Goal: Task Accomplishment & Management: Use online tool/utility

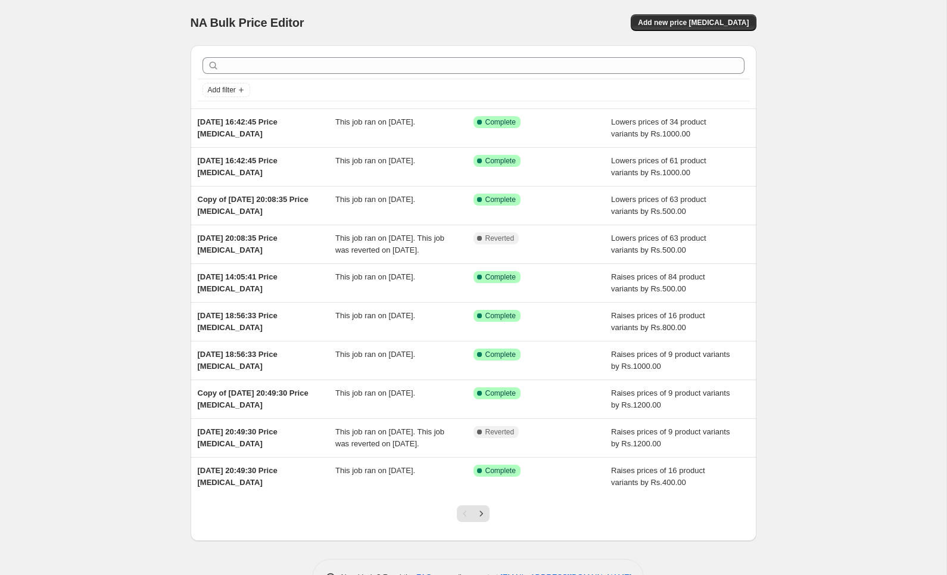
click at [706, 35] on div "NA Bulk Price Editor. This page is ready NA Bulk Price Editor Add new price cha…" at bounding box center [474, 22] width 566 height 45
click at [708, 25] on span "Add new price change job" at bounding box center [693, 23] width 111 height 10
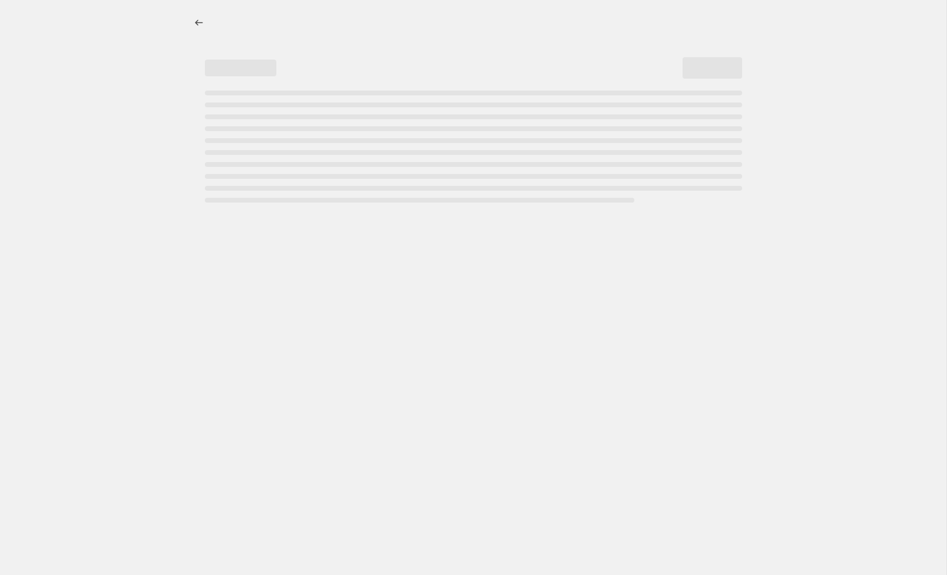
select select "percentage"
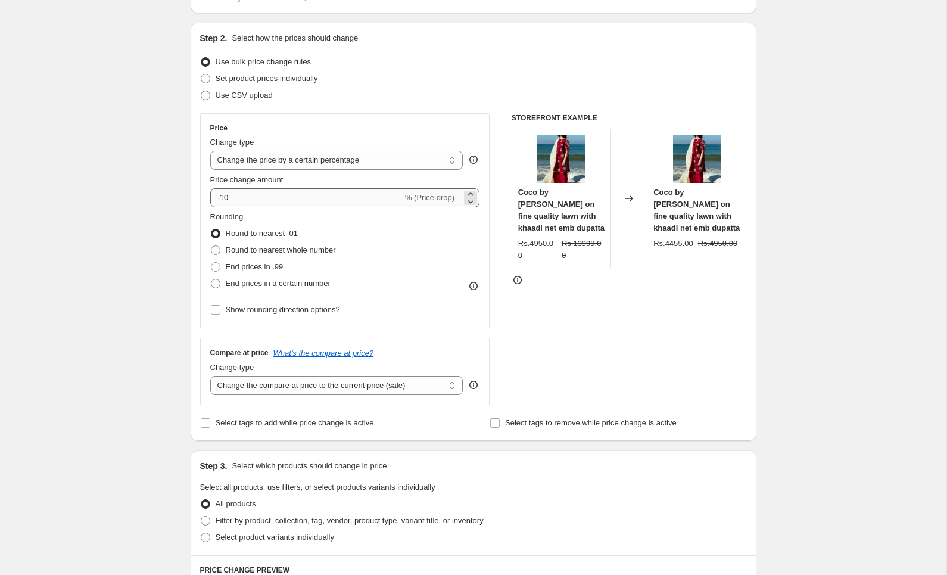
scroll to position [107, 0]
click at [276, 388] on select "Change the compare at price to the current price (sale) Change the compare at p…" at bounding box center [336, 384] width 253 height 19
select select "no_change"
click at [210, 375] on select "Change the compare at price to the current price (sale) Change the compare at p…" at bounding box center [336, 384] width 253 height 19
click at [96, 351] on div "Create new price change job. This page is ready Create new price change job Dra…" at bounding box center [473, 498] width 946 height 1210
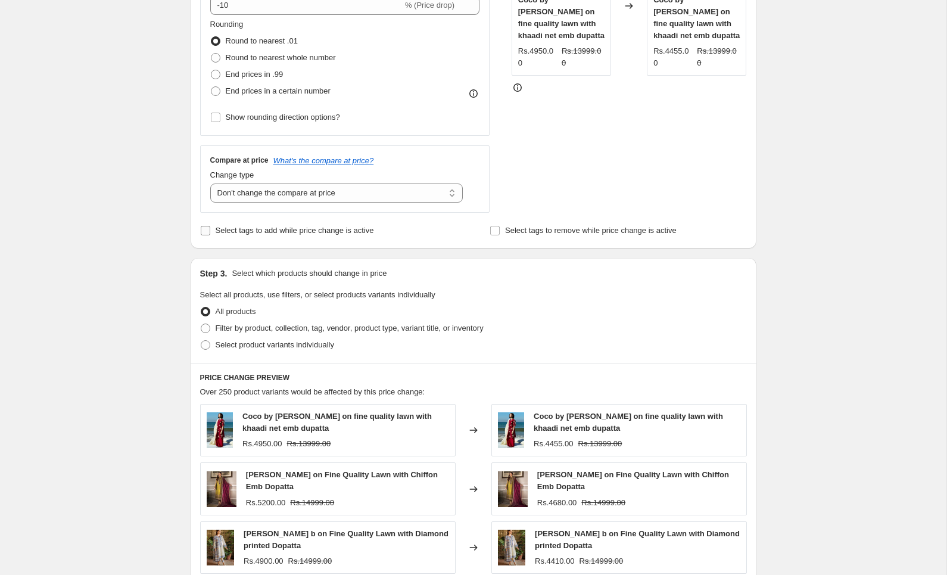
scroll to position [303, 0]
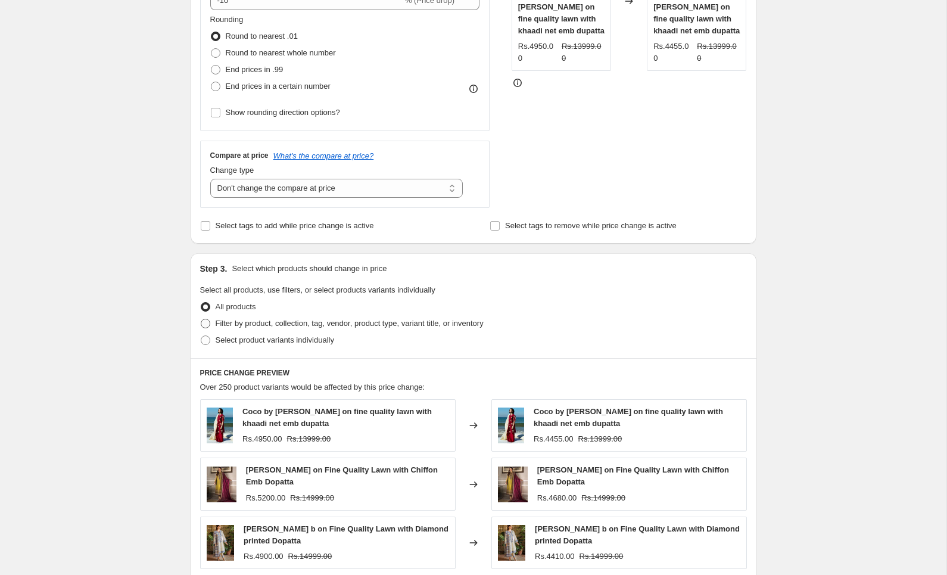
click at [268, 325] on span "Filter by product, collection, tag, vendor, product type, variant title, or inv…" at bounding box center [350, 323] width 268 height 9
click at [201, 319] on input "Filter by product, collection, tag, vendor, product type, variant title, or inv…" at bounding box center [201, 319] width 1 height 1
radio input "true"
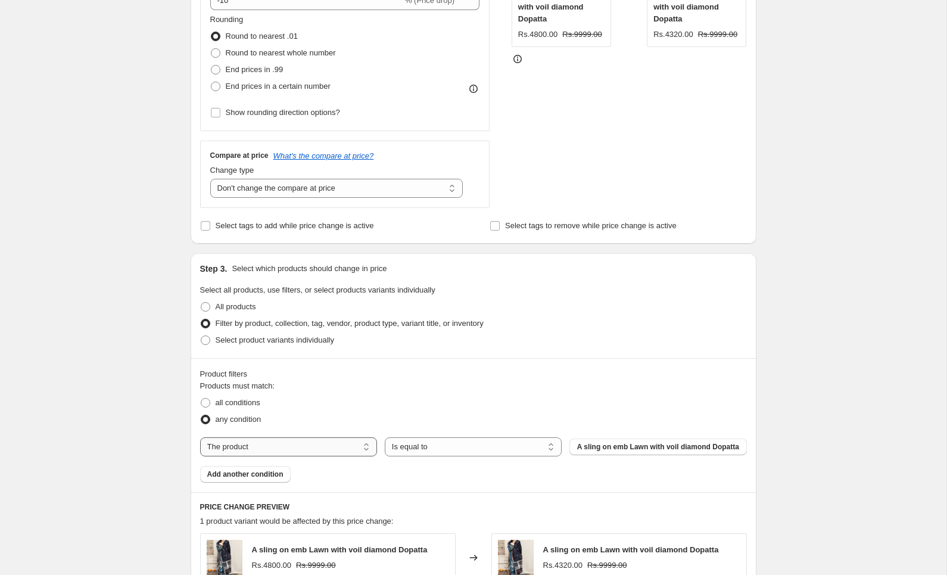
click at [288, 451] on select "The product The product's collection The product's tag The product's vendor The…" at bounding box center [288, 446] width 177 height 19
select select "tag"
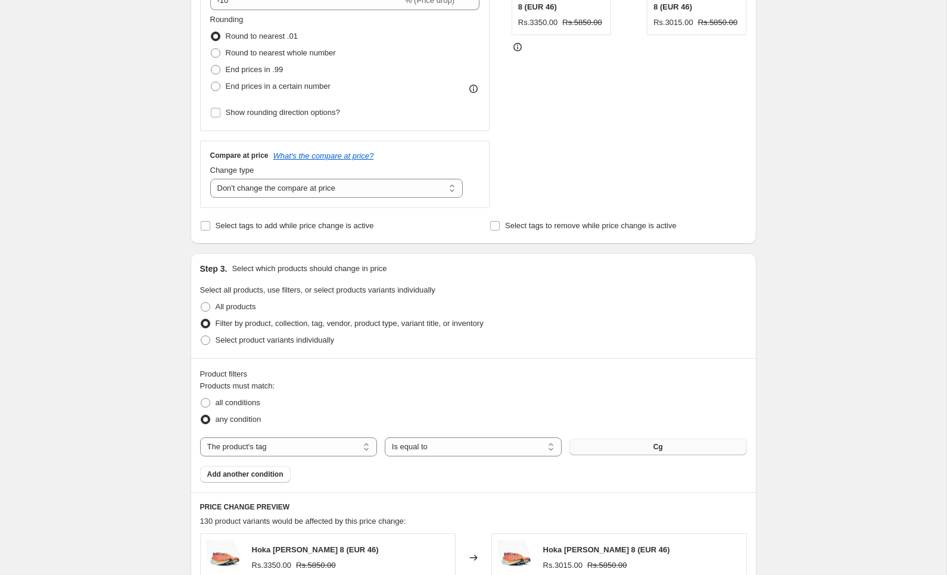
click at [674, 449] on button "Cg" at bounding box center [657, 446] width 177 height 17
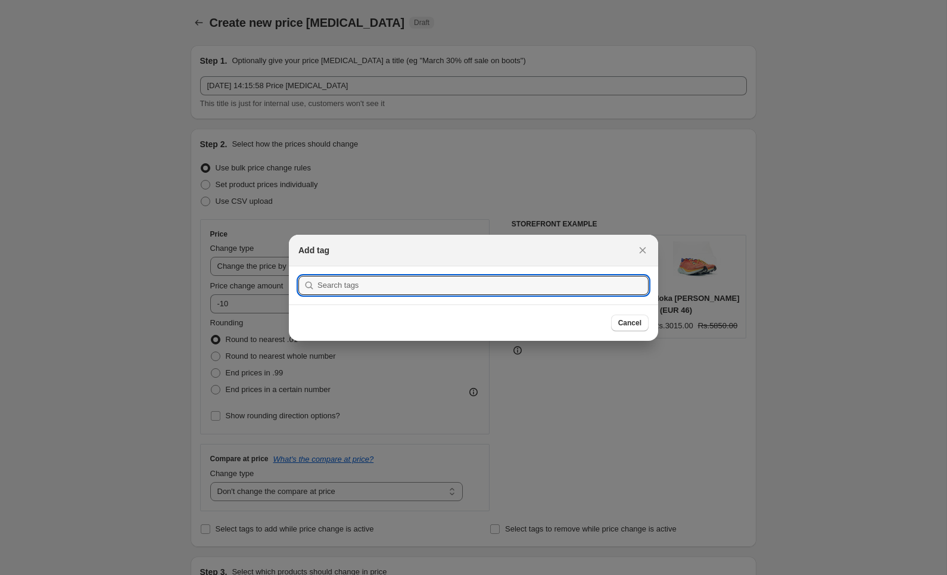
scroll to position [0, 0]
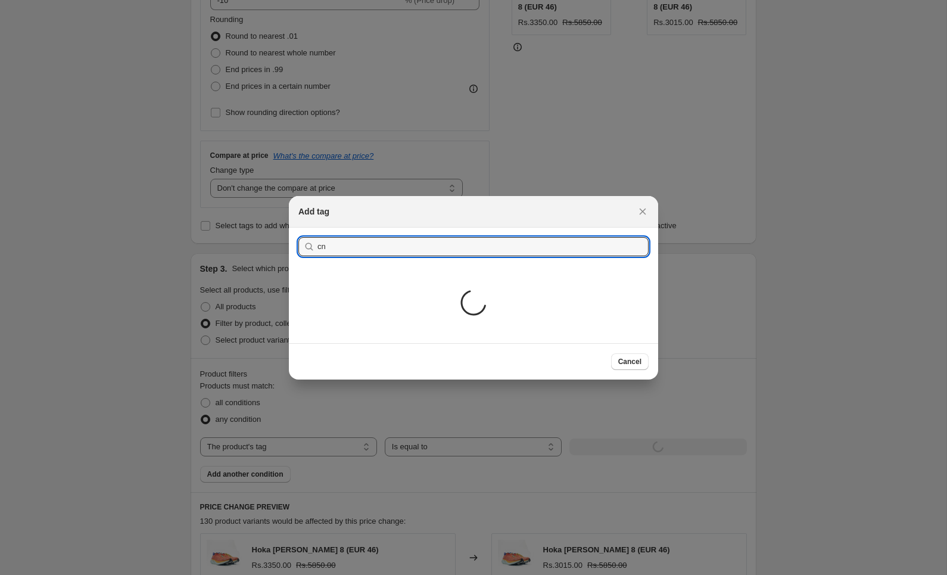
type input "c"
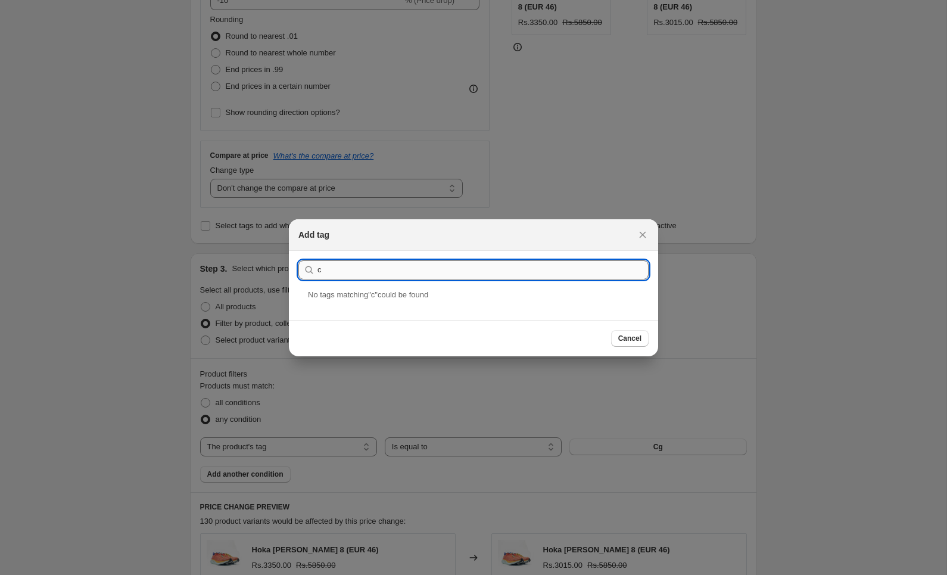
click at [349, 277] on input "c" at bounding box center [482, 269] width 331 height 19
type input "cn"
click at [362, 298] on div "Cn" at bounding box center [473, 304] width 369 height 32
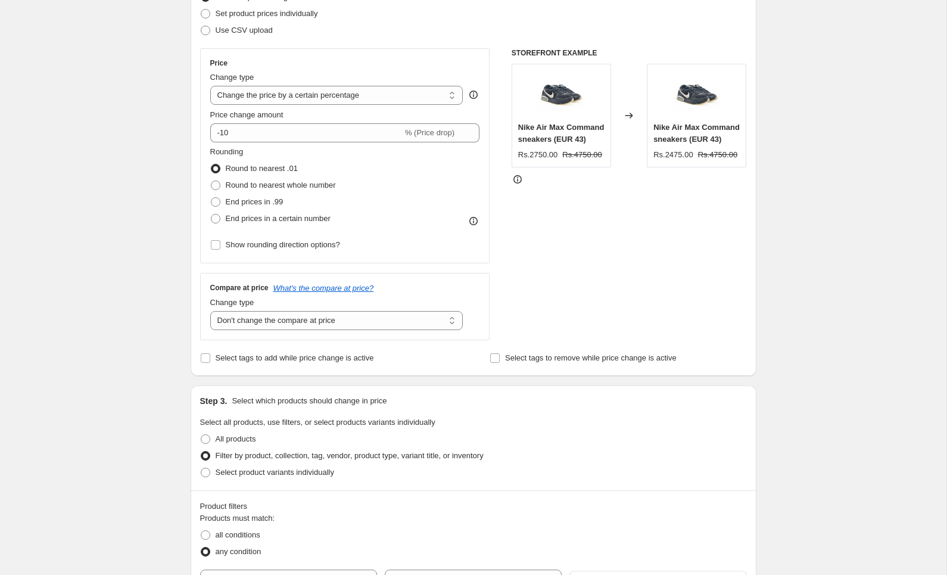
scroll to position [172, 0]
click at [264, 186] on span "Round to nearest whole number" at bounding box center [281, 183] width 110 height 9
click at [211, 180] on input "Round to nearest whole number" at bounding box center [211, 179] width 1 height 1
radio input "true"
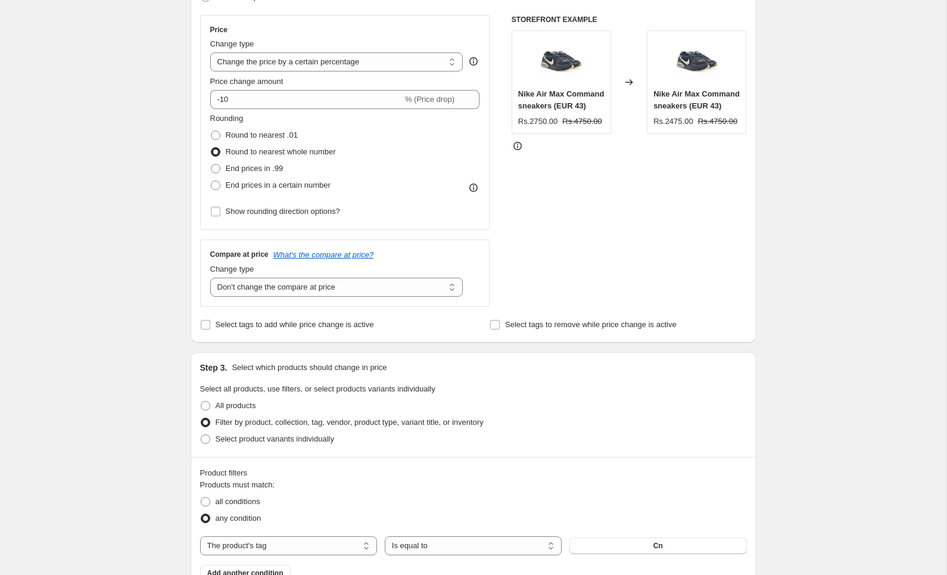
scroll to position [205, 0]
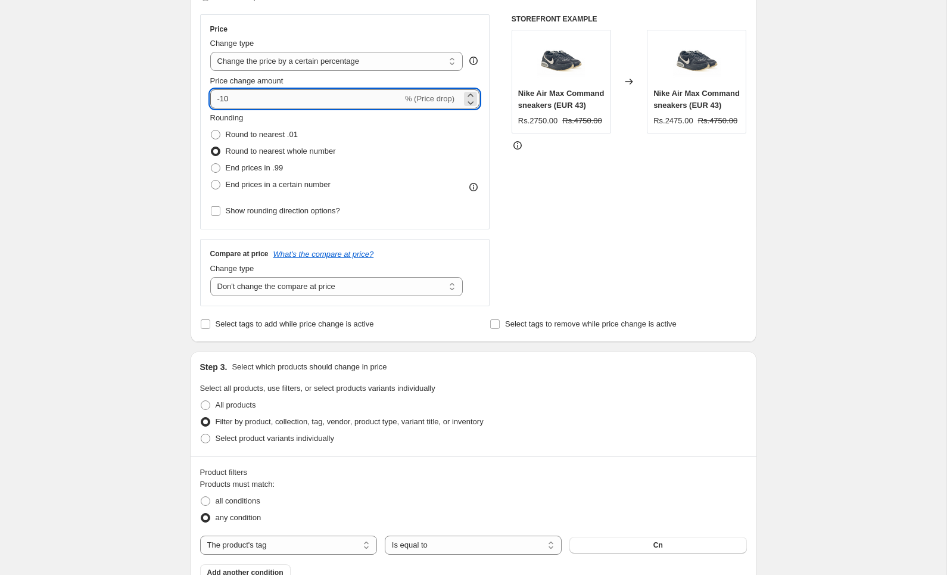
click at [272, 105] on input "-10" at bounding box center [306, 98] width 192 height 19
click at [865, 383] on div "Create new price change job. This page is ready Create new price change job Dra…" at bounding box center [473, 457] width 946 height 1325
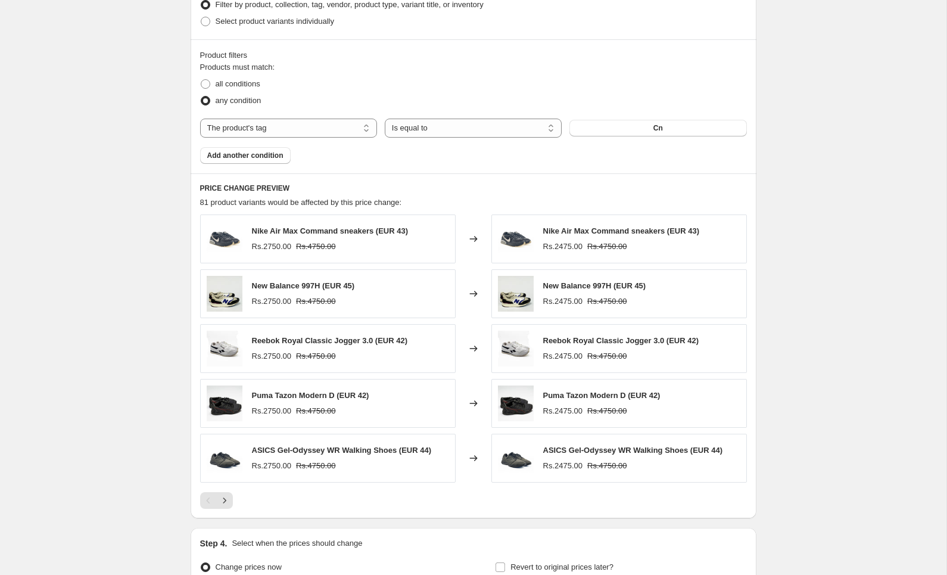
scroll to position [750, 0]
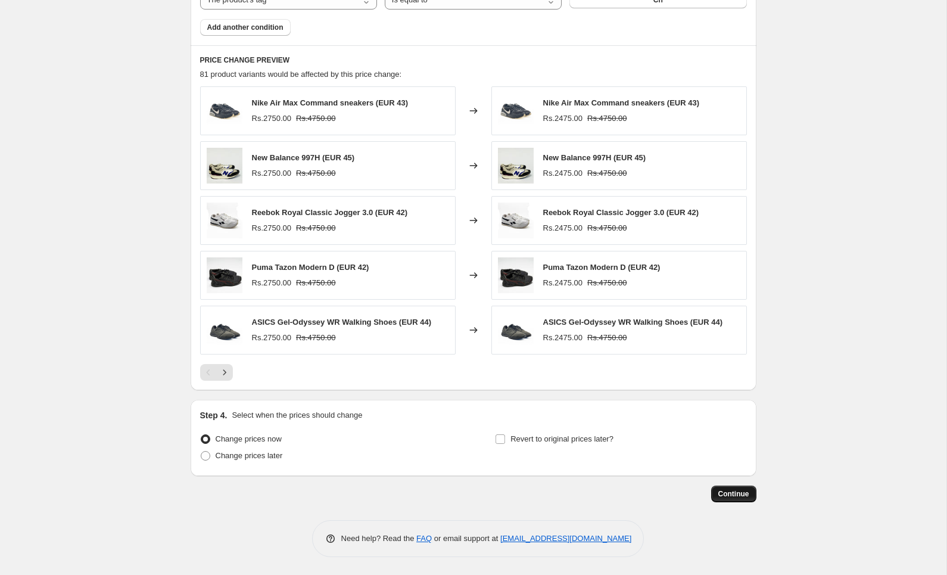
click at [740, 502] on button "Continue" at bounding box center [733, 493] width 45 height 17
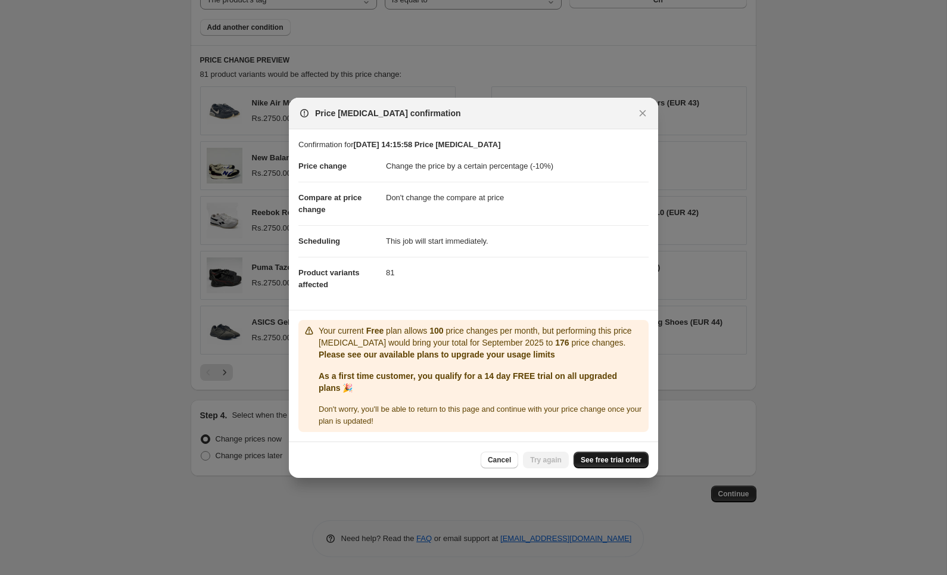
click at [615, 458] on span "See free trial offer" at bounding box center [611, 460] width 61 height 10
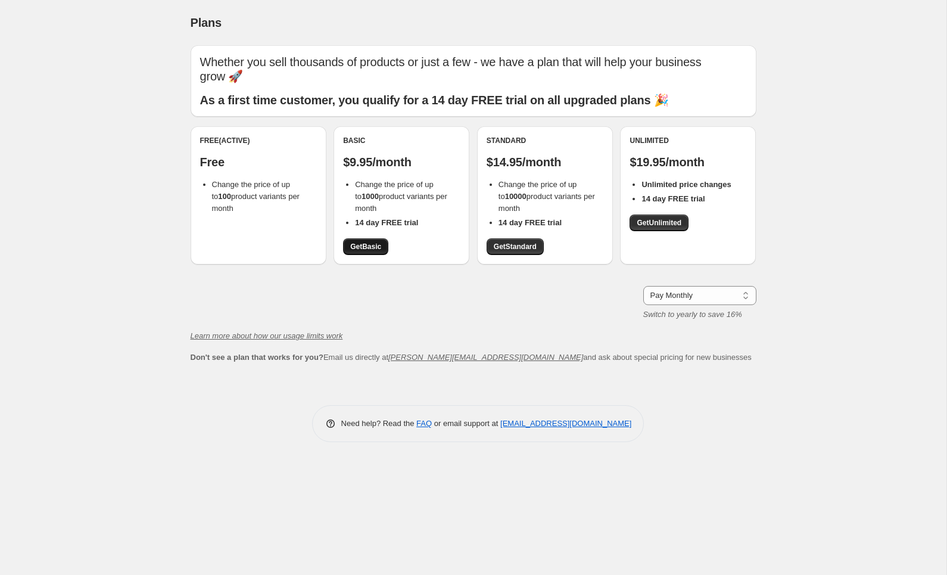
click at [372, 242] on span "Get Basic" at bounding box center [365, 247] width 31 height 10
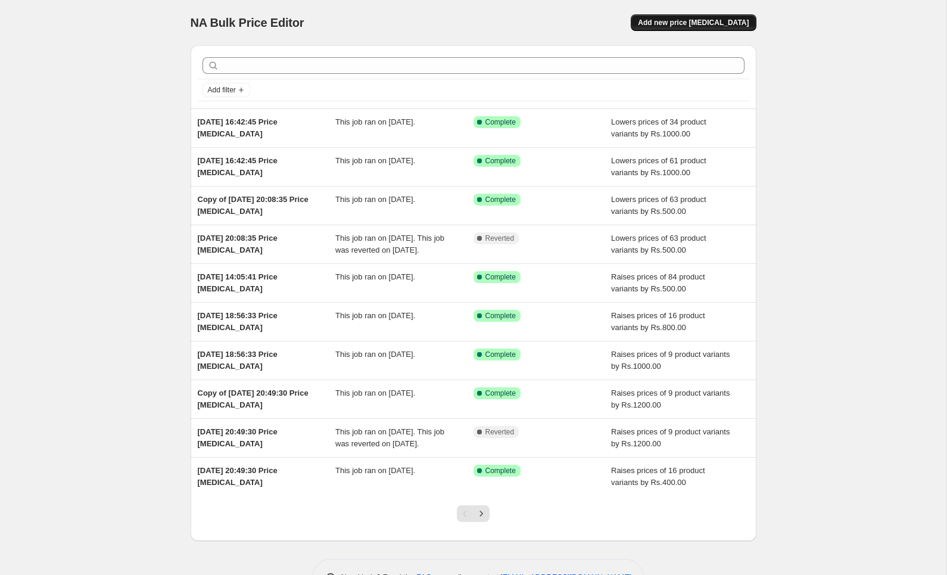
click at [696, 20] on span "Add new price [MEDICAL_DATA]" at bounding box center [693, 23] width 111 height 10
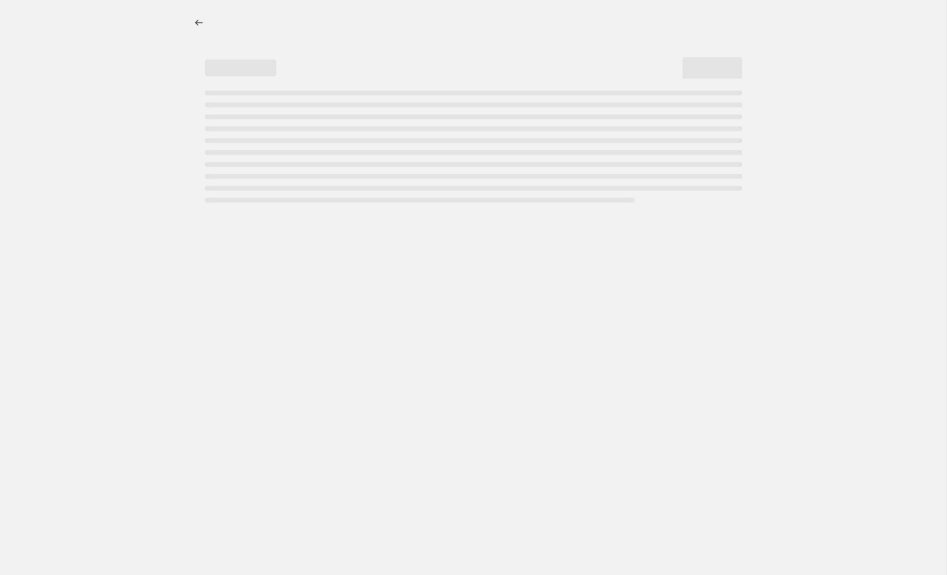
select select "percentage"
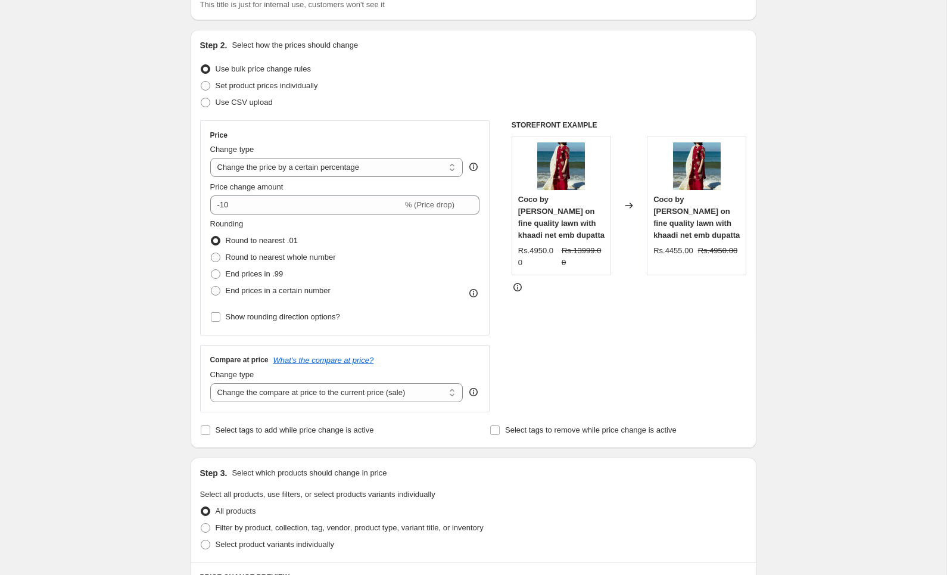
scroll to position [195, 0]
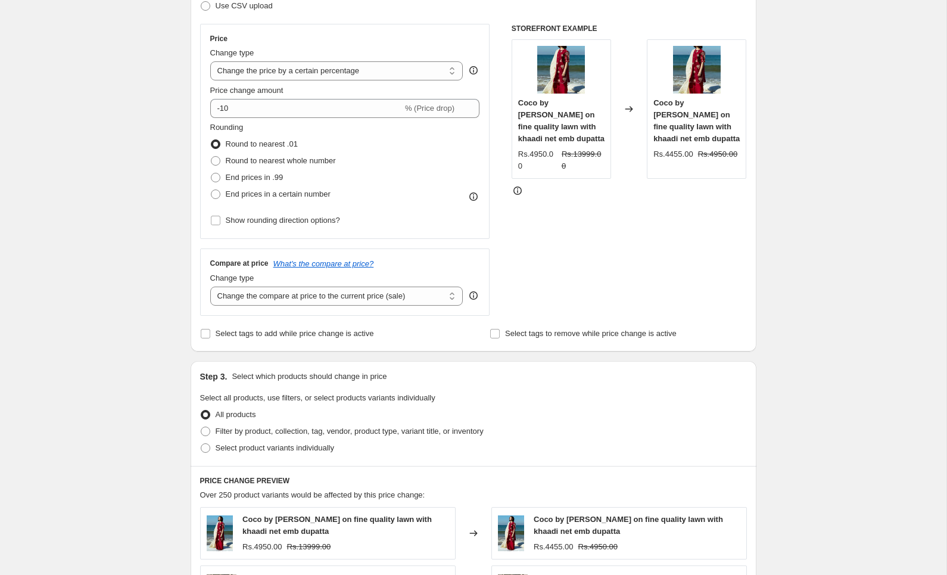
click at [288, 307] on div "Compare at price What's the compare at price? Change type Change the compare at…" at bounding box center [345, 281] width 290 height 67
click at [288, 303] on select "Change the compare at price to the current price (sale) Change the compare at p…" at bounding box center [336, 295] width 253 height 19
select select "no_change"
click at [210, 286] on select "Change the compare at price to the current price (sale) Change the compare at p…" at bounding box center [336, 295] width 253 height 19
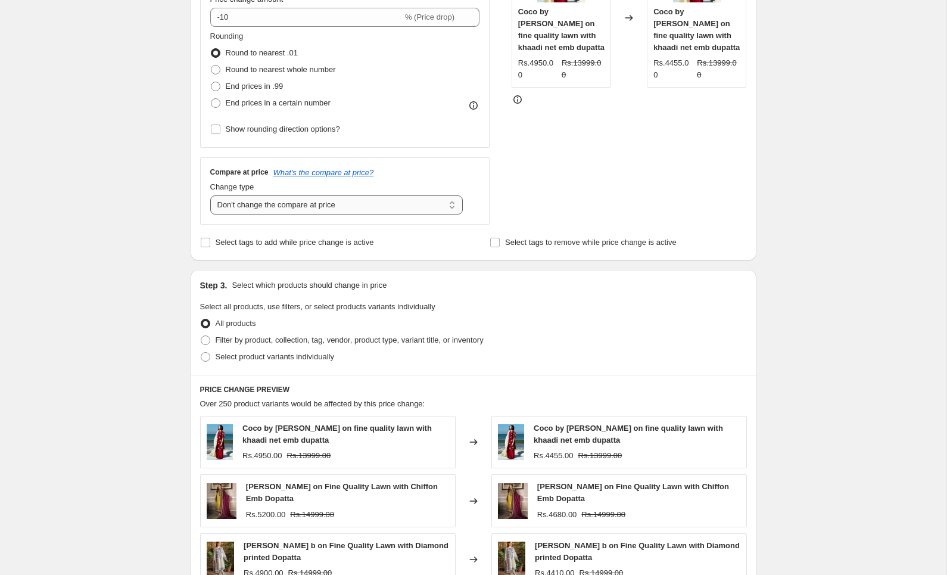
scroll to position [284, 0]
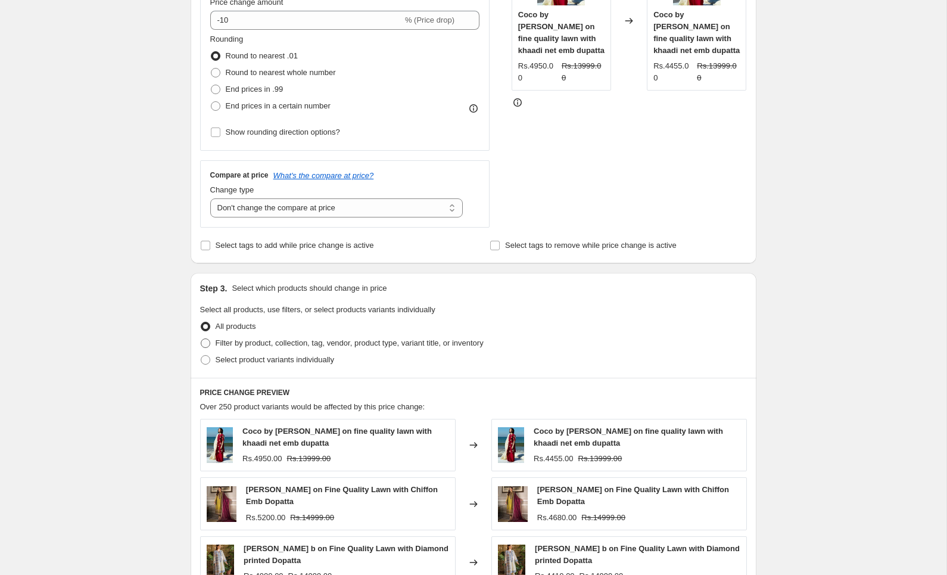
click at [319, 347] on span "Filter by product, collection, tag, vendor, product type, variant title, or inv…" at bounding box center [350, 342] width 268 height 9
click at [201, 339] on input "Filter by product, collection, tag, vendor, product type, variant title, or inv…" at bounding box center [201, 338] width 1 height 1
radio input "true"
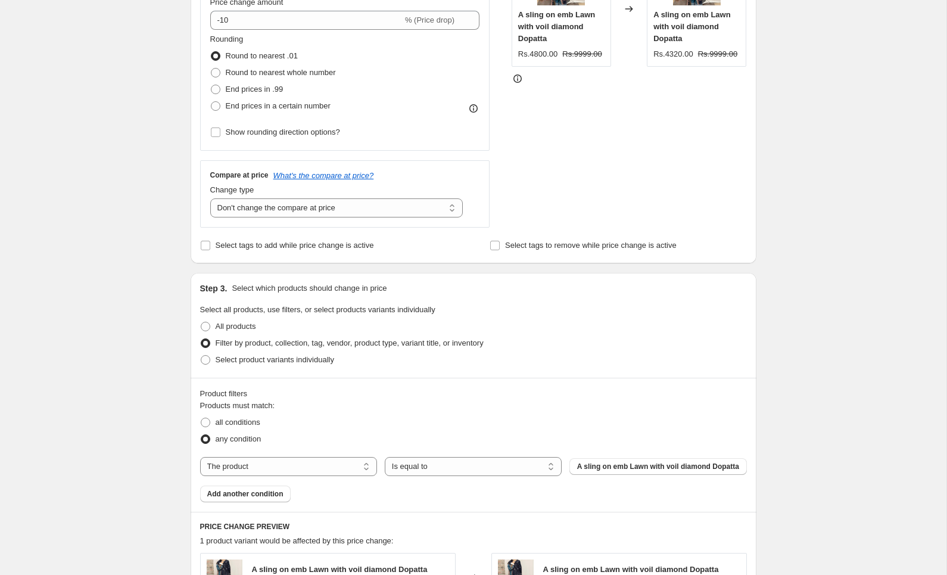
click at [331, 476] on div "The product The product's collection The product's tag The product's vendor The…" at bounding box center [473, 466] width 547 height 19
click at [337, 469] on select "The product The product's collection The product's tag The product's vendor The…" at bounding box center [288, 466] width 177 height 19
select select "tag"
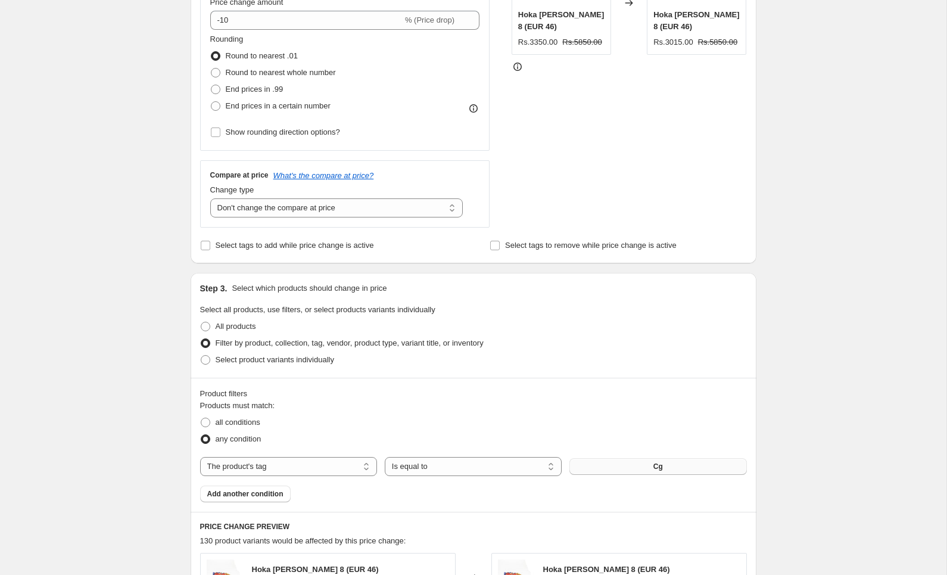
click at [675, 470] on button "Cg" at bounding box center [657, 466] width 177 height 17
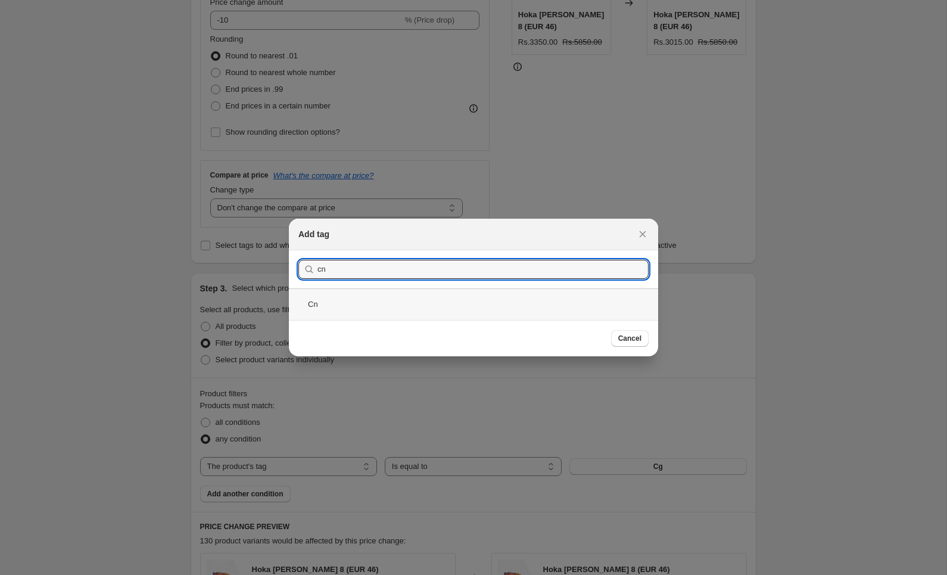
type input "cn"
click at [503, 304] on div "Cn" at bounding box center [473, 304] width 369 height 32
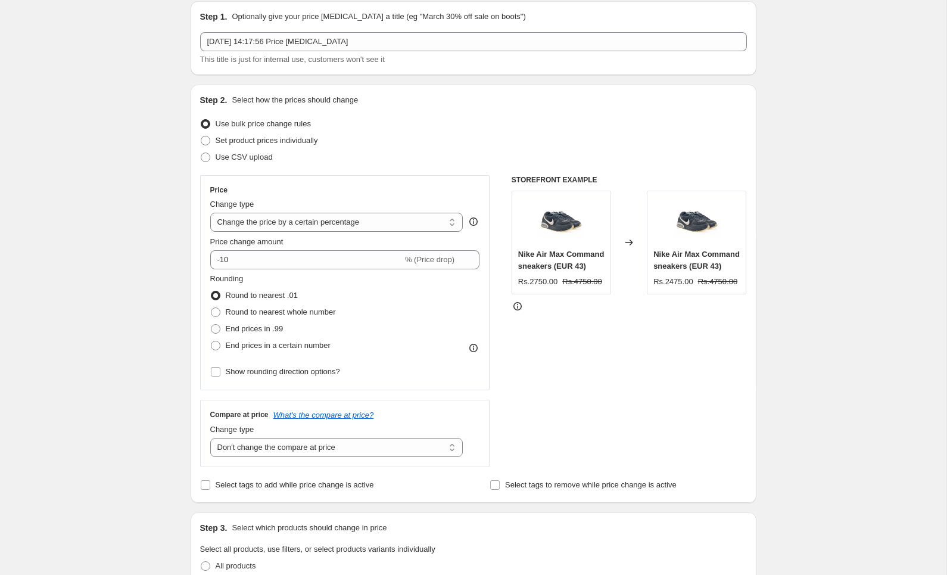
scroll to position [35, 0]
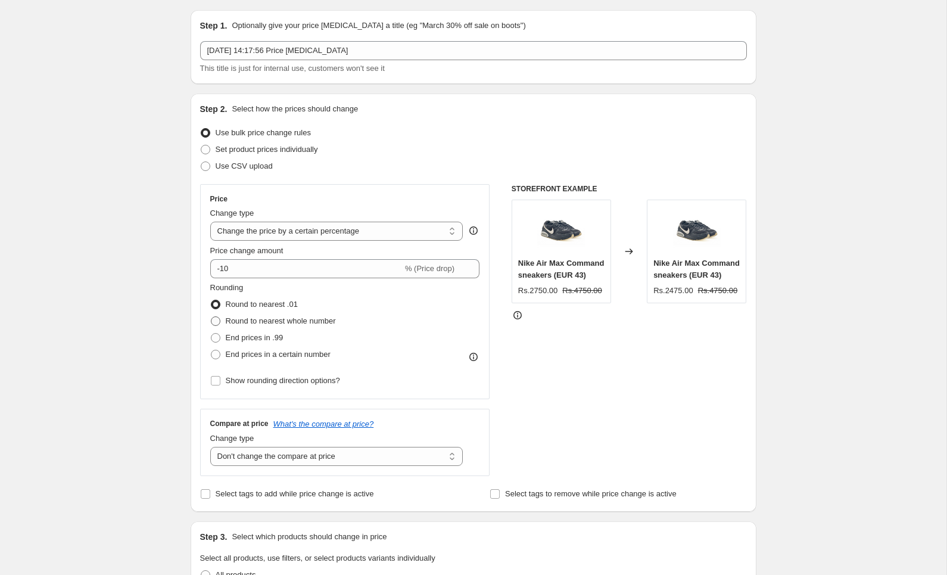
click at [248, 320] on span "Round to nearest whole number" at bounding box center [281, 320] width 110 height 9
click at [211, 317] on input "Round to nearest whole number" at bounding box center [211, 316] width 1 height 1
radio input "true"
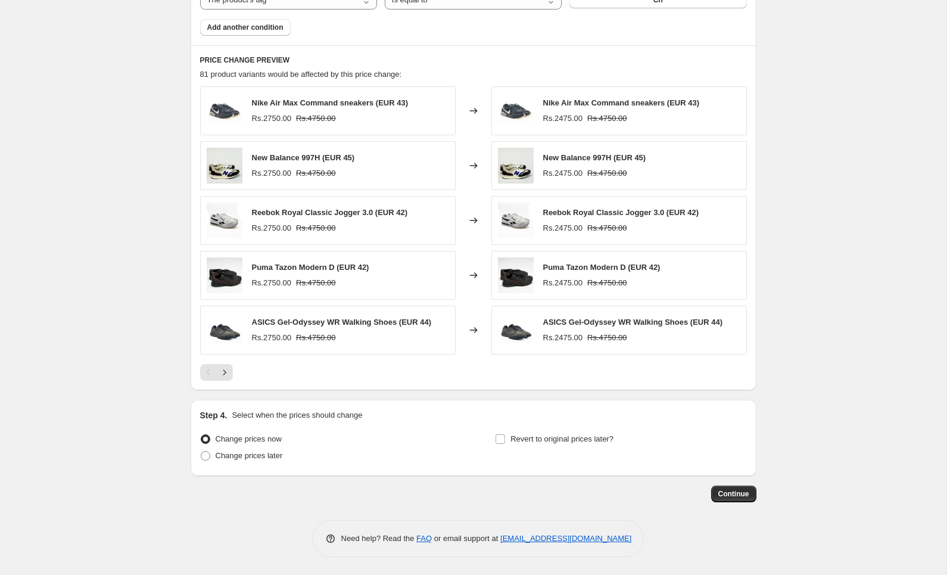
click at [732, 490] on span "Continue" at bounding box center [733, 494] width 31 height 10
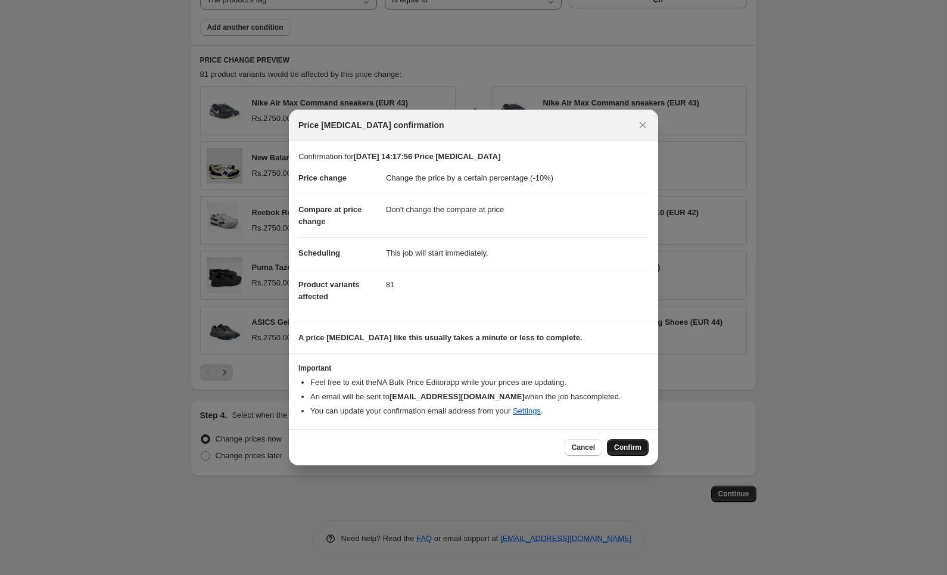
click at [613, 442] on button "Confirm" at bounding box center [628, 447] width 42 height 17
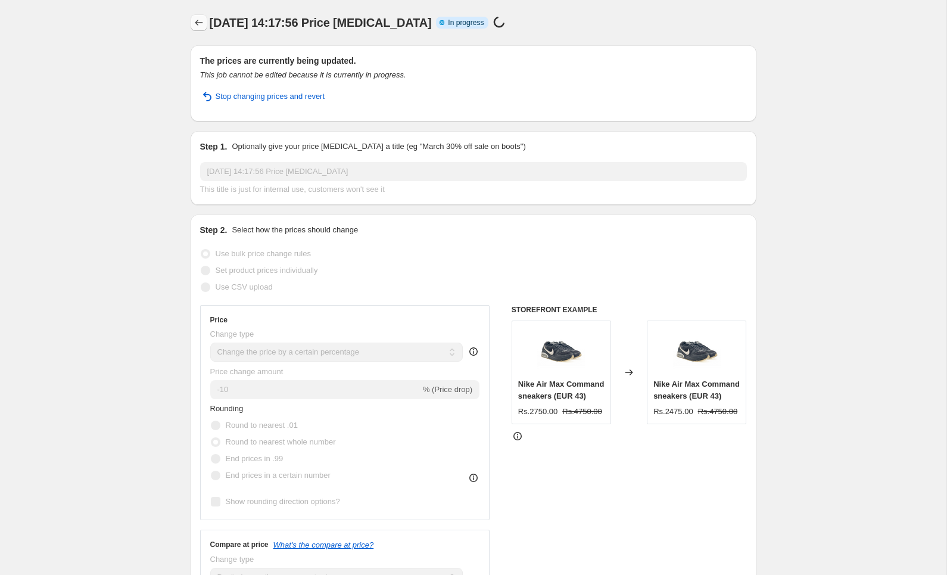
click at [204, 28] on button "Price change jobs" at bounding box center [199, 22] width 17 height 17
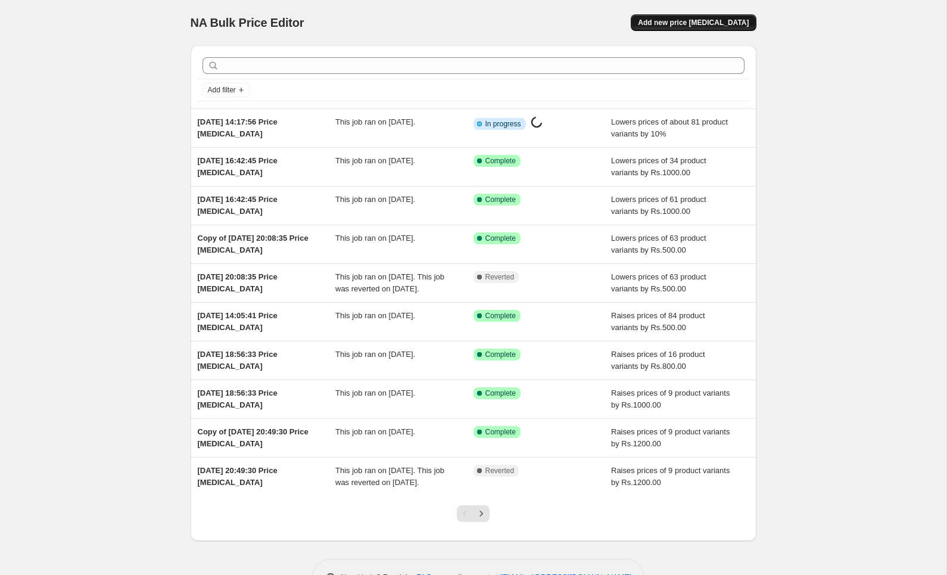
click at [702, 14] on button "Add new price change job" at bounding box center [693, 22] width 125 height 17
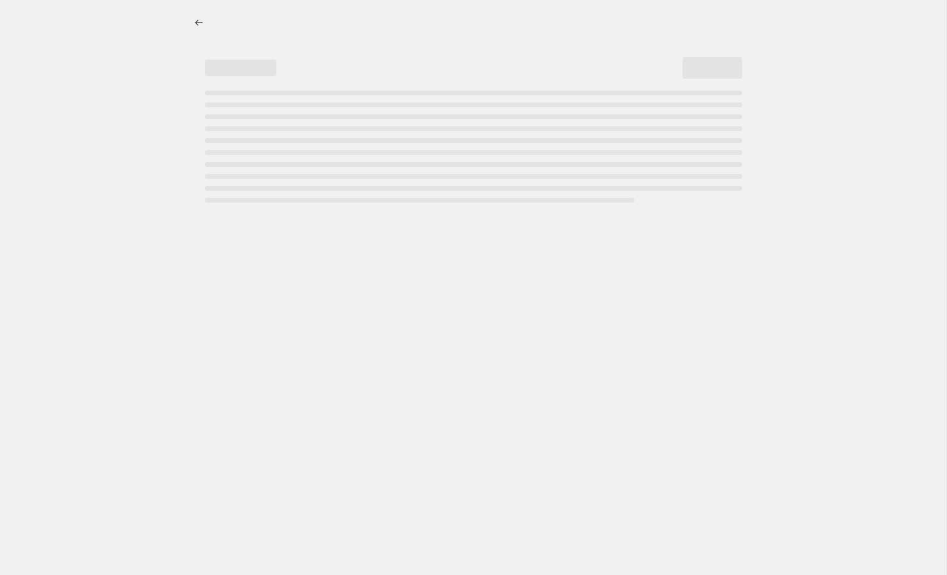
select select "percentage"
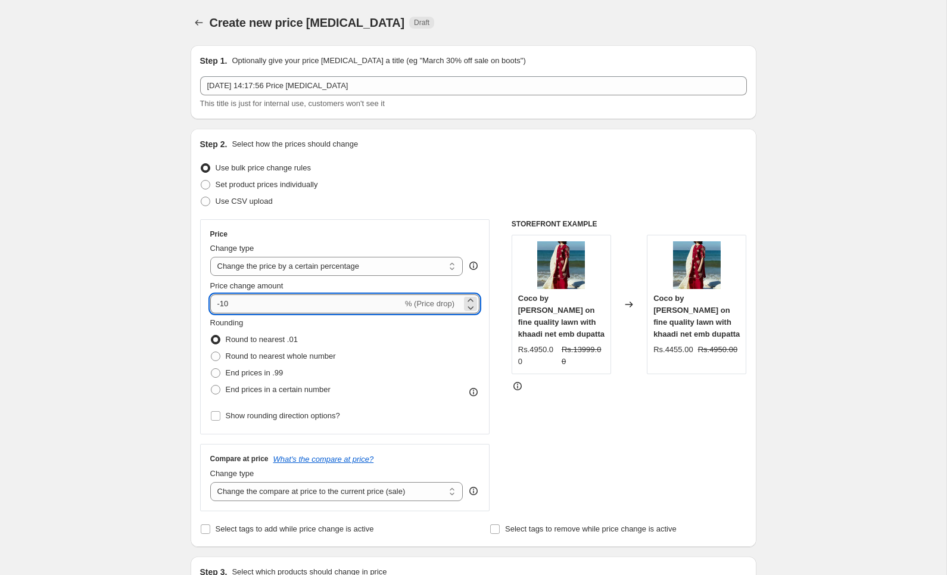
click at [247, 306] on input "-10" at bounding box center [306, 303] width 192 height 19
type input "-12"
click at [254, 488] on select "Change the compare at price to the current price (sale) Change the compare at p…" at bounding box center [336, 491] width 253 height 19
select select "no_change"
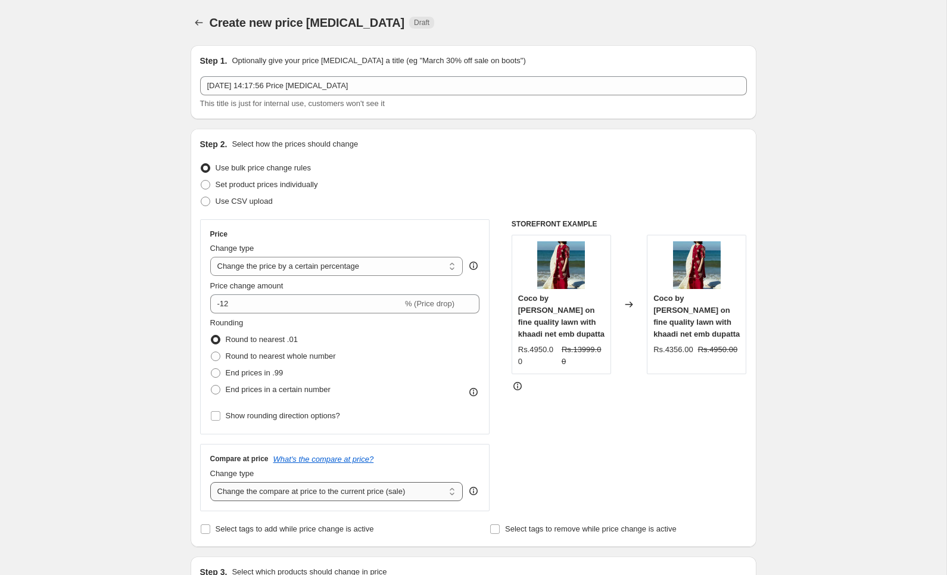
click at [210, 482] on select "Change the compare at price to the current price (sale) Change the compare at p…" at bounding box center [336, 491] width 253 height 19
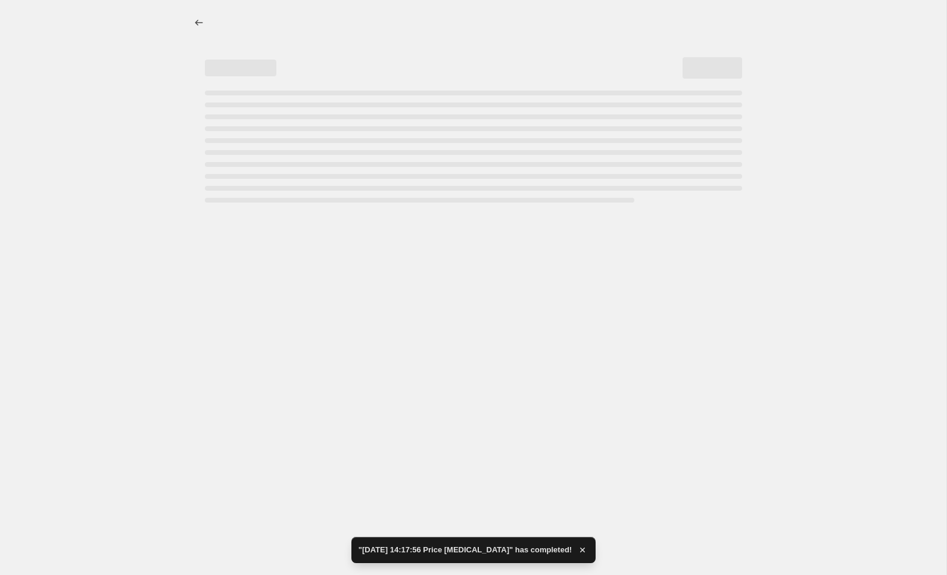
select select "percentage"
select select "no_change"
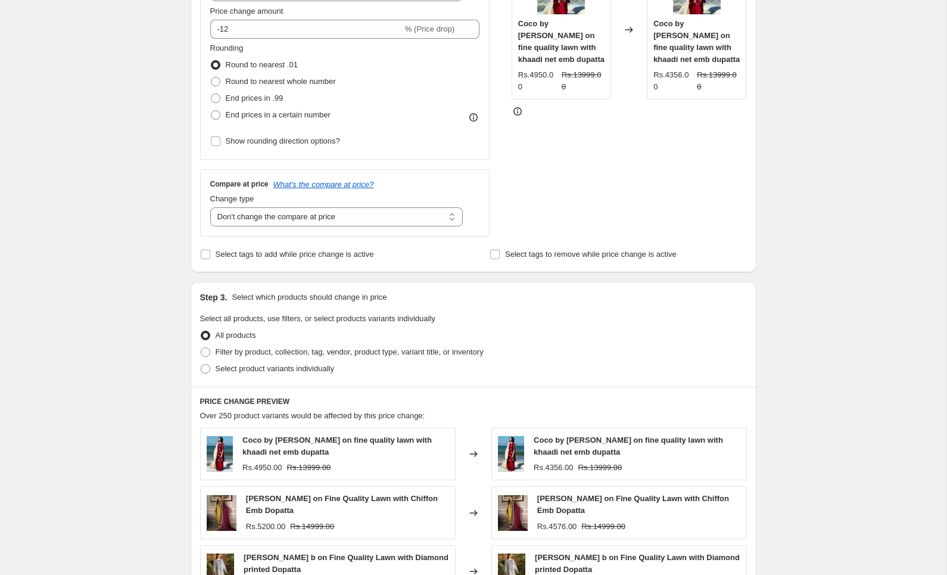
scroll to position [275, 0]
click at [263, 85] on span "Round to nearest whole number" at bounding box center [281, 80] width 110 height 9
click at [211, 77] on input "Round to nearest whole number" at bounding box center [211, 76] width 1 height 1
radio input "true"
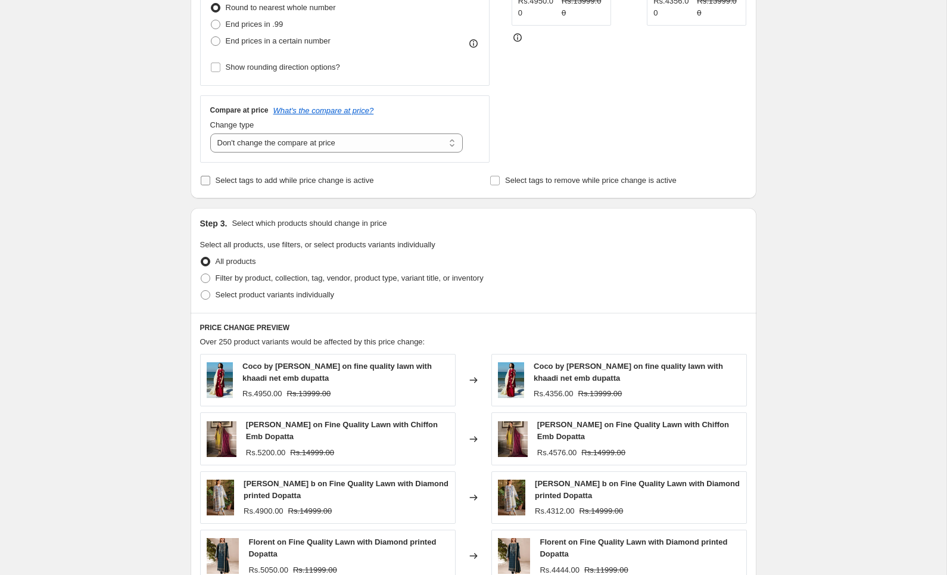
scroll to position [349, 0]
click at [294, 275] on span "Filter by product, collection, tag, vendor, product type, variant title, or inv…" at bounding box center [350, 277] width 268 height 9
click at [201, 273] on input "Filter by product, collection, tag, vendor, product type, variant title, or inv…" at bounding box center [201, 273] width 1 height 1
radio input "true"
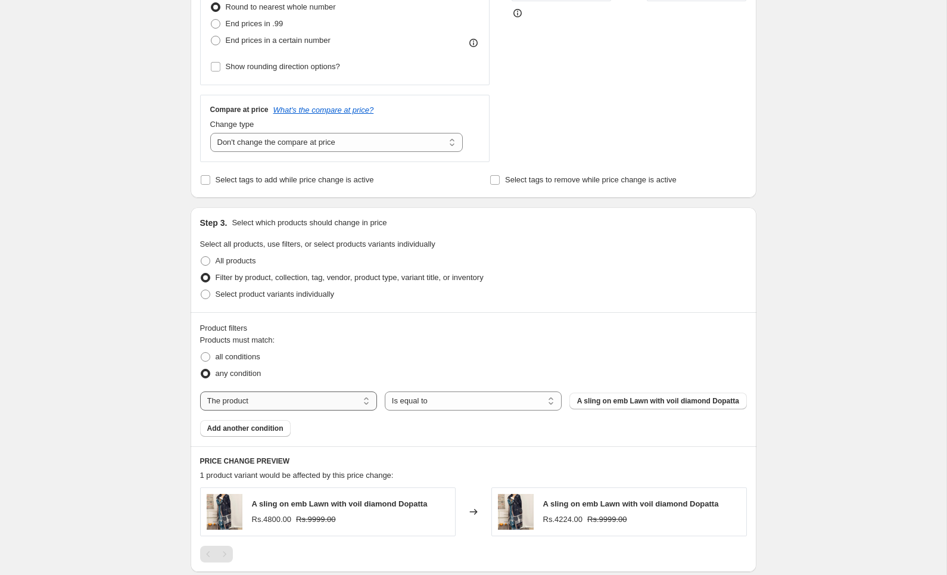
click at [342, 407] on select "The product The product's collection The product's tag The product's vendor The…" at bounding box center [288, 400] width 177 height 19
select select "tag"
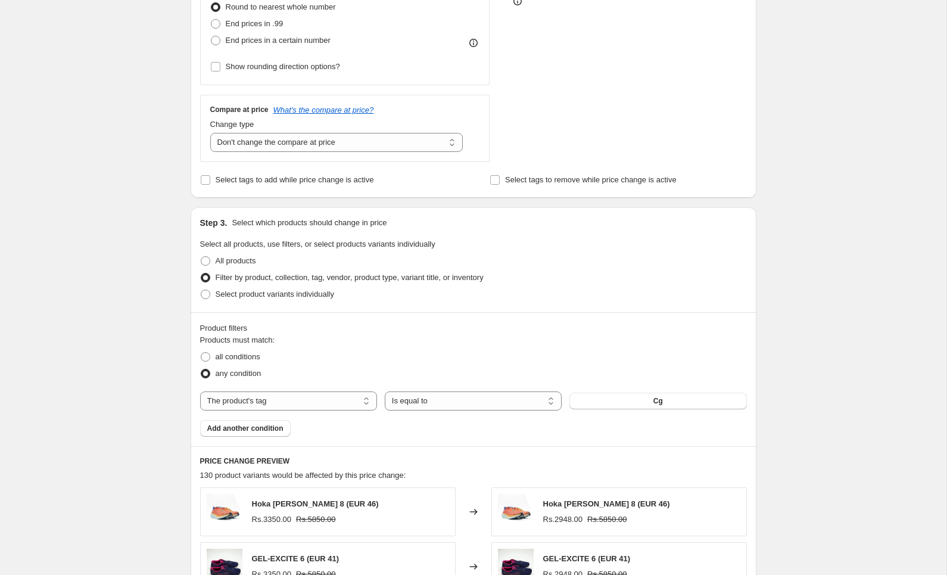
click at [663, 404] on button "Cg" at bounding box center [657, 401] width 177 height 17
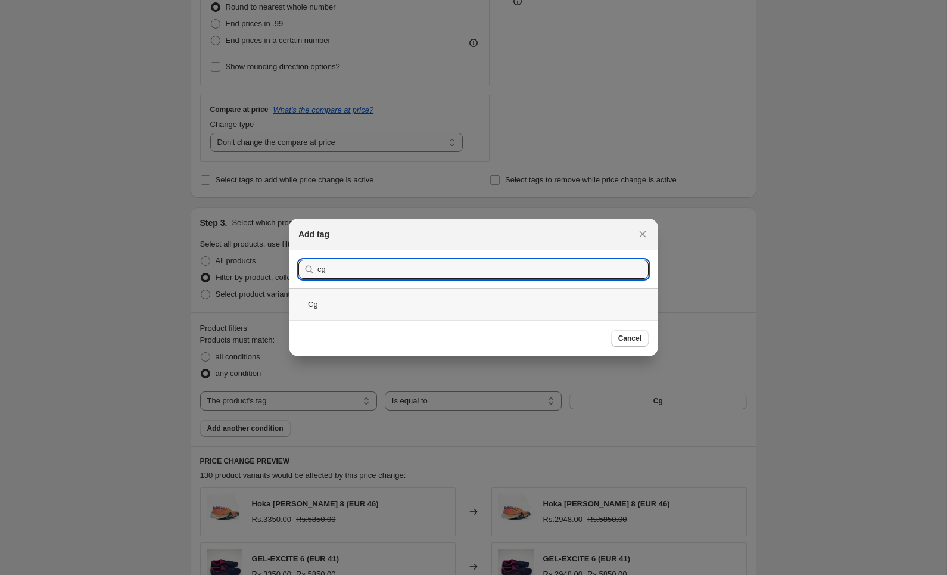
type input "cg"
click at [445, 298] on div "Cg" at bounding box center [473, 304] width 369 height 32
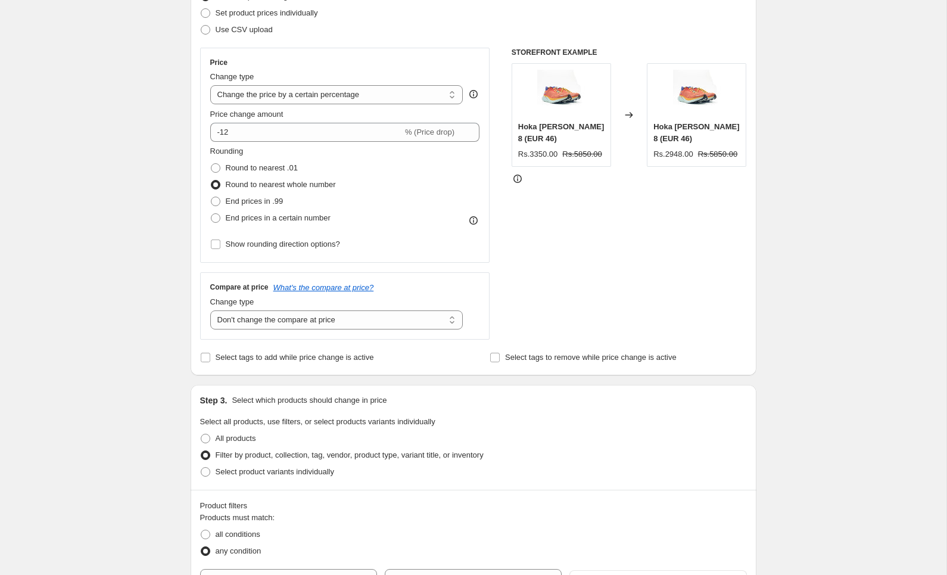
scroll to position [108, 0]
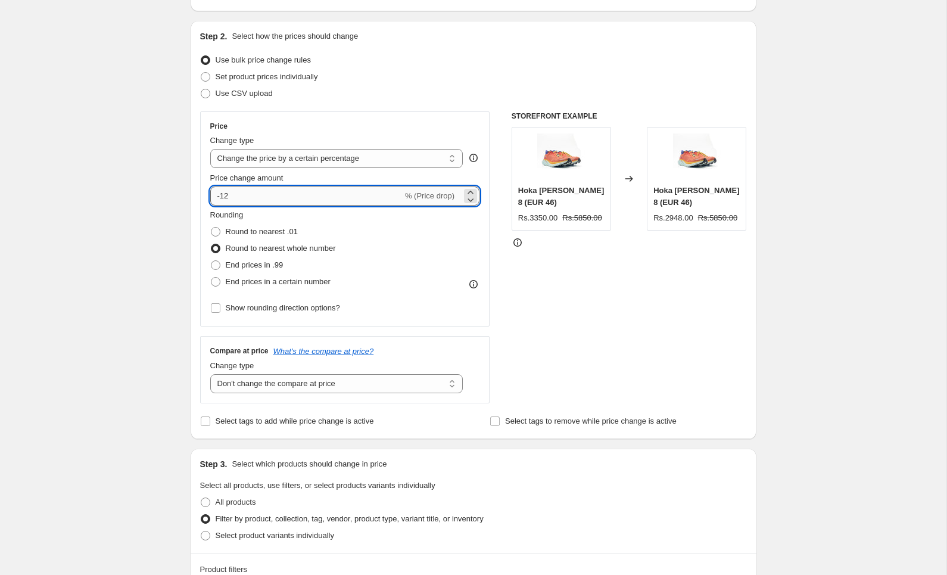
click at [335, 195] on input "-12" at bounding box center [306, 195] width 192 height 19
type input "-13"
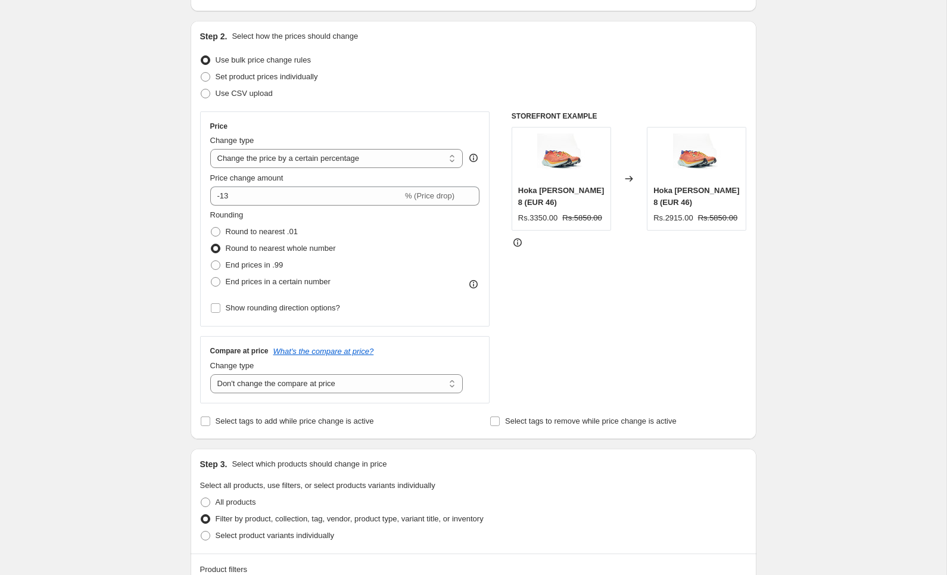
click at [580, 305] on div "STOREFRONT EXAMPLE Hoka Clifton 8 (EUR 46) Rs.3350.00 Rs.5850.00 Changed to Hok…" at bounding box center [629, 257] width 235 height 292
click at [406, 387] on select "Change the compare at price to the current price (sale) Change the compare at p…" at bounding box center [336, 383] width 253 height 19
click at [722, 355] on div "STOREFRONT EXAMPLE Hoka Clifton 8 (EUR 46) Rs.3350.00 Rs.5850.00 Changed to Hok…" at bounding box center [629, 257] width 235 height 292
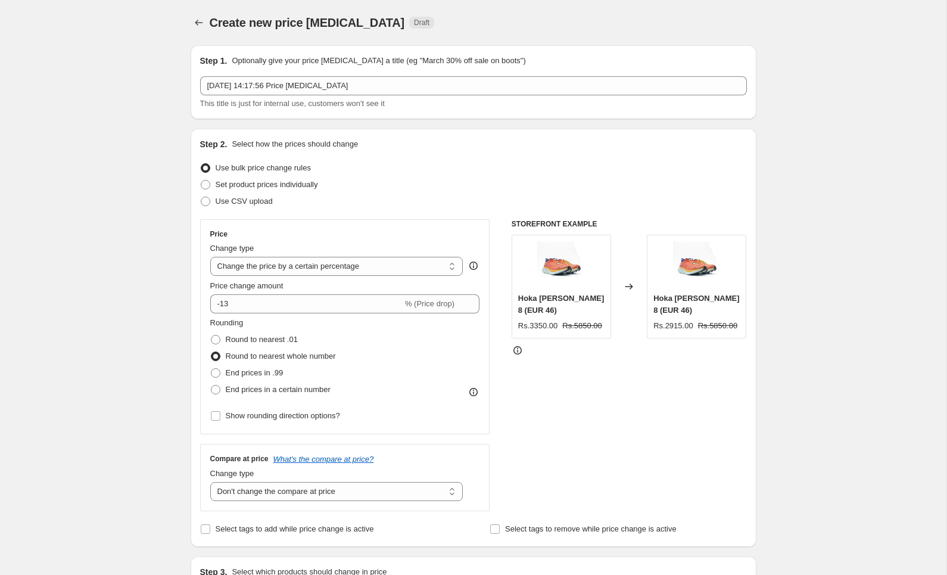
scroll to position [753, 0]
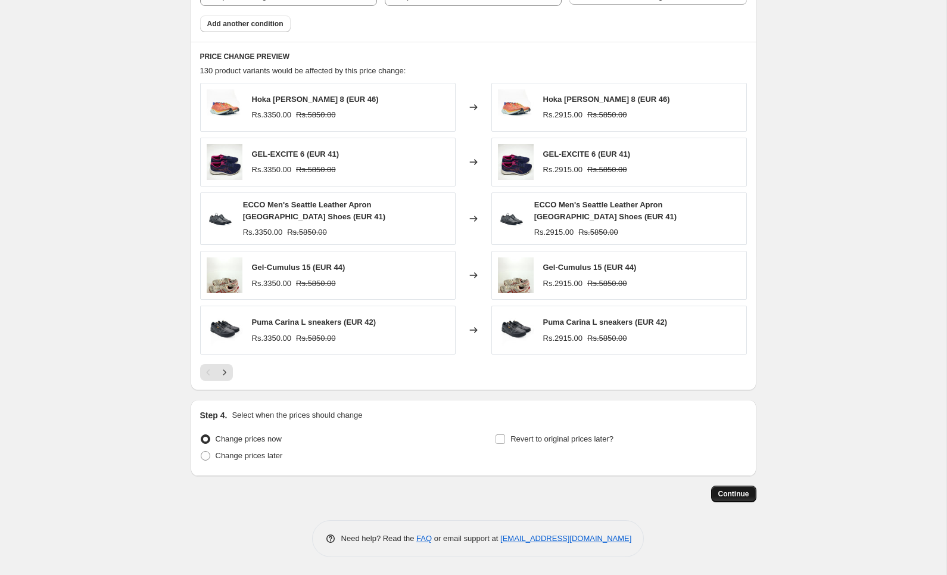
click at [736, 486] on button "Continue" at bounding box center [733, 493] width 45 height 17
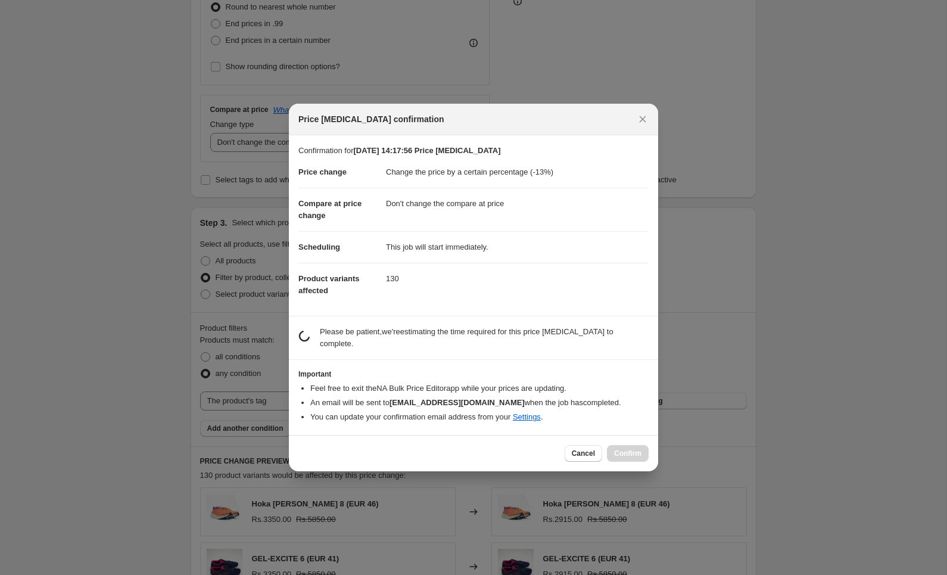
scroll to position [0, 0]
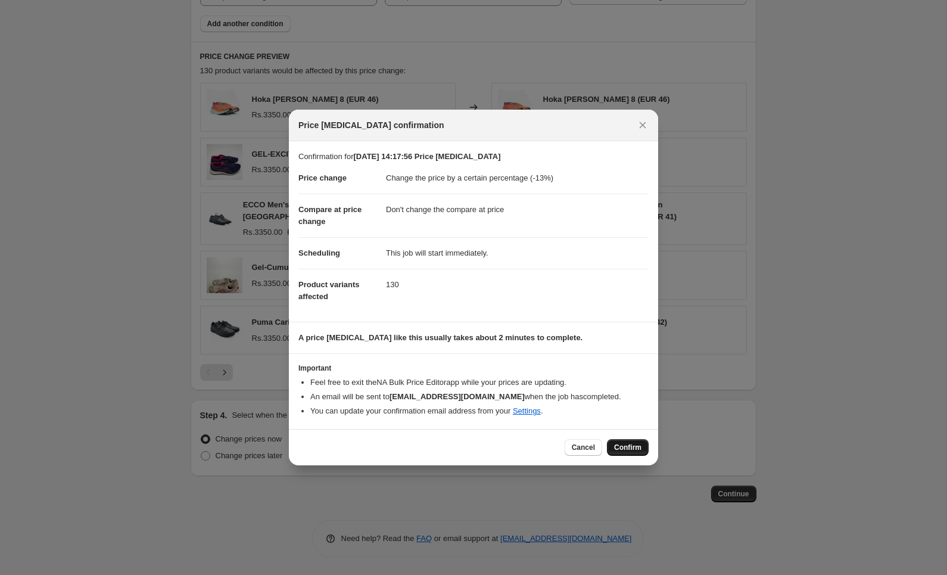
click at [625, 446] on span "Confirm" at bounding box center [627, 448] width 27 height 10
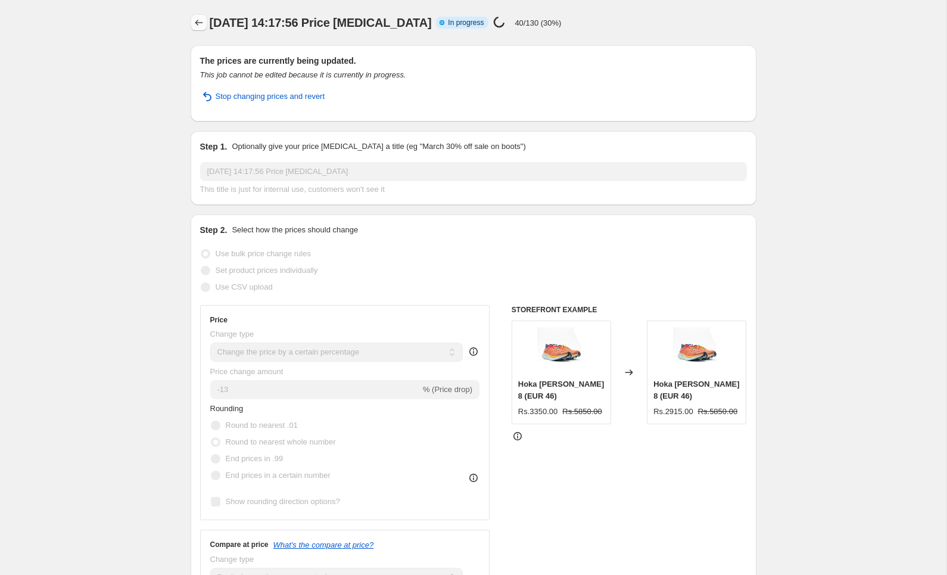
click at [200, 27] on icon "Price change jobs" at bounding box center [199, 23] width 12 height 12
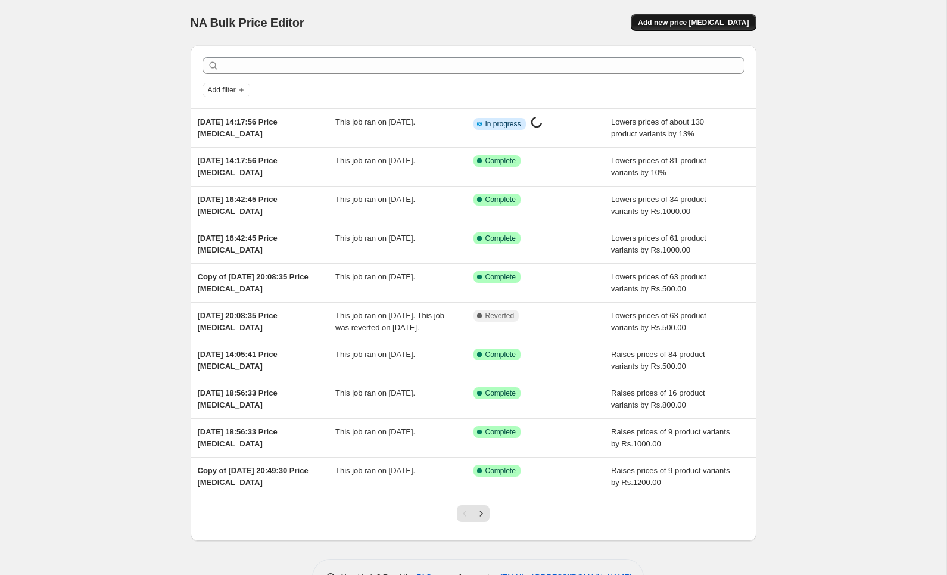
click at [708, 21] on span "Add new price change job" at bounding box center [693, 23] width 111 height 10
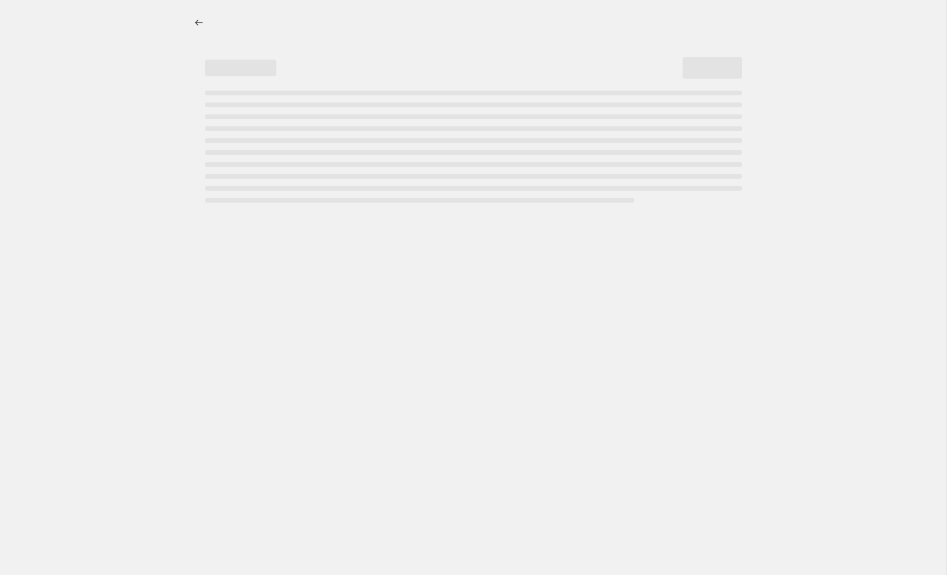
select select "percentage"
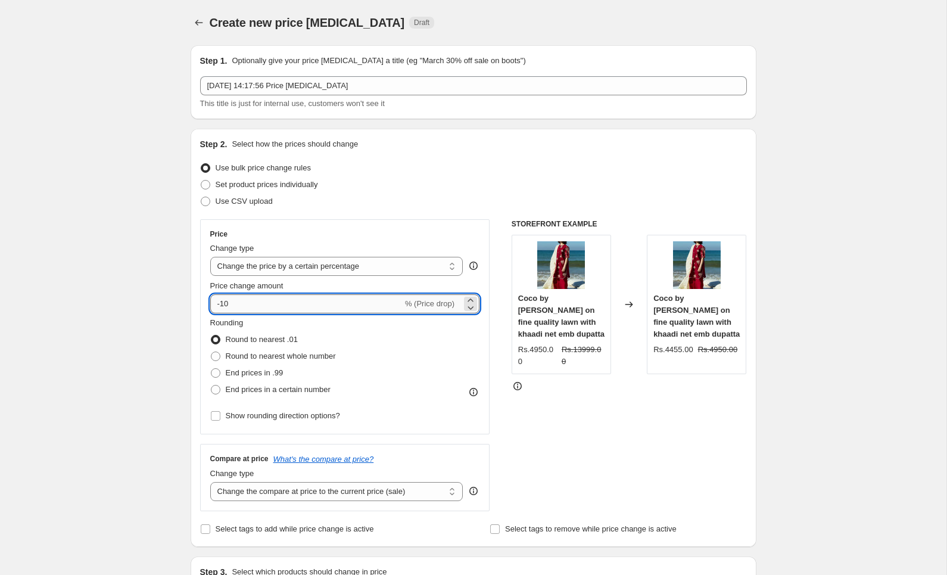
click at [236, 304] on input "-10" at bounding box center [306, 303] width 192 height 19
type input "-15"
click at [284, 486] on select "Change the compare at price to the current price (sale) Change the compare at p…" at bounding box center [336, 491] width 253 height 19
select select "no_change"
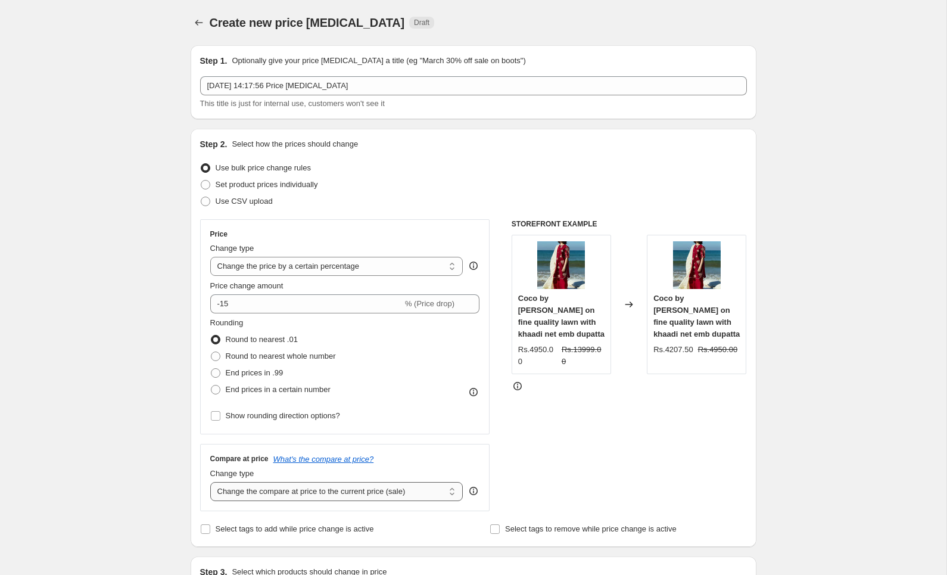
click at [210, 482] on select "Change the compare at price to the current price (sale) Change the compare at p…" at bounding box center [336, 491] width 253 height 19
click at [242, 357] on span "Round to nearest whole number" at bounding box center [281, 355] width 110 height 9
click at [211, 352] on input "Round to nearest whole number" at bounding box center [211, 351] width 1 height 1
radio input "true"
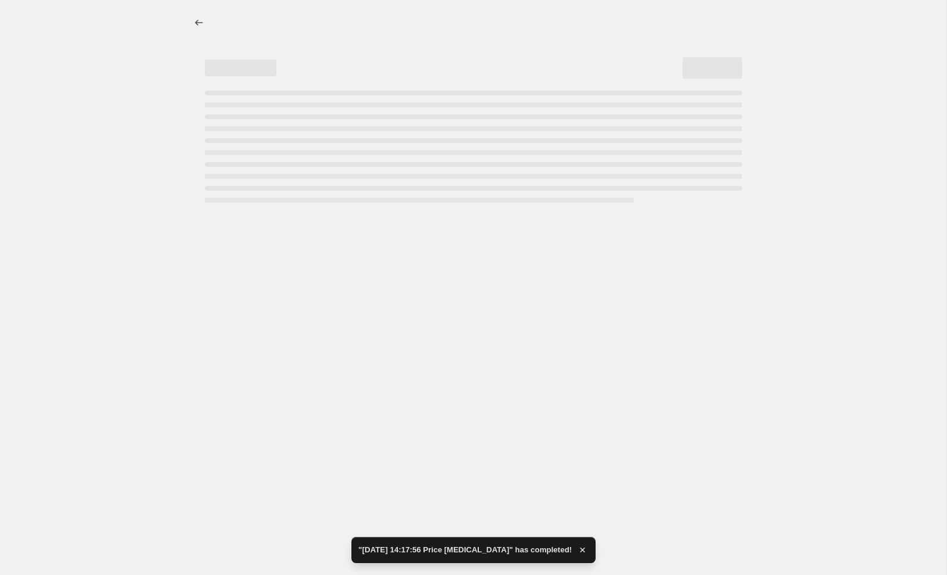
select select "percentage"
select select "no_change"
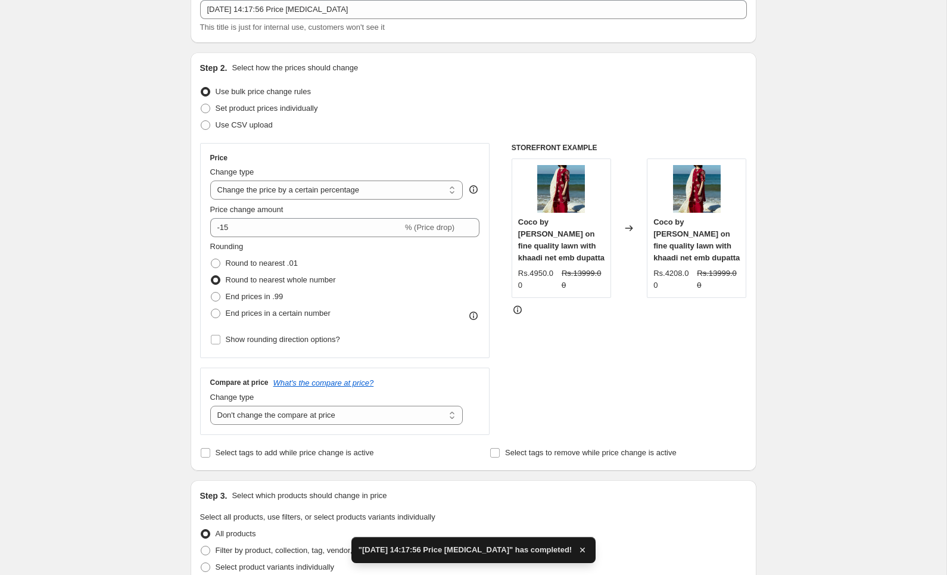
scroll to position [90, 0]
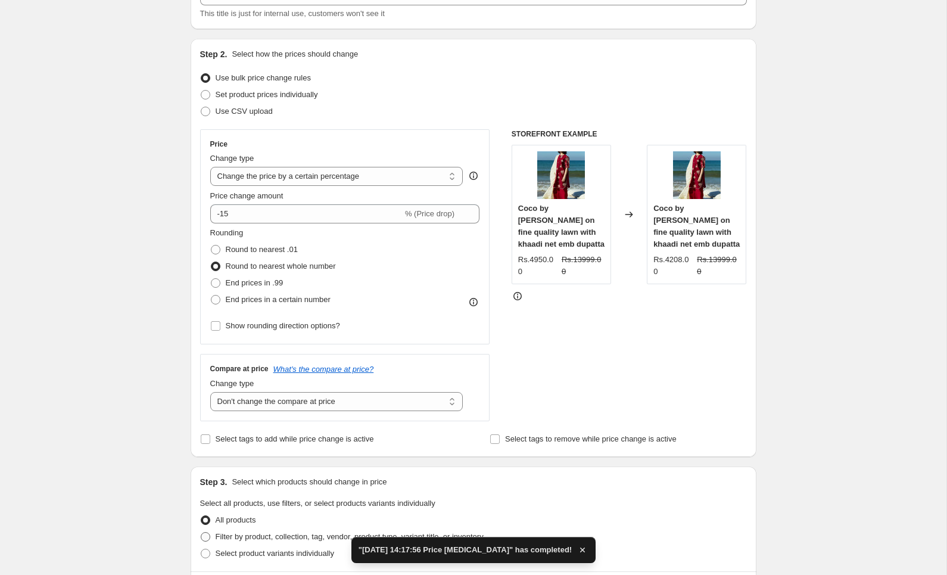
click at [214, 536] on label "Filter by product, collection, tag, vendor, product type, variant title, or inv…" at bounding box center [342, 536] width 284 height 17
click at [201, 532] on input "Filter by product, collection, tag, vendor, product type, variant title, or inv…" at bounding box center [201, 532] width 1 height 1
radio input "true"
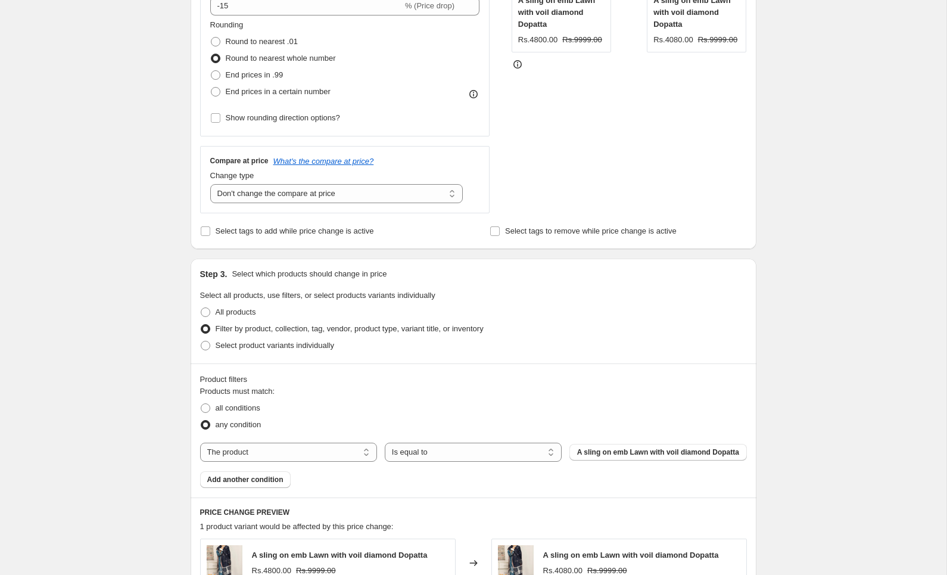
scroll to position [353, 0]
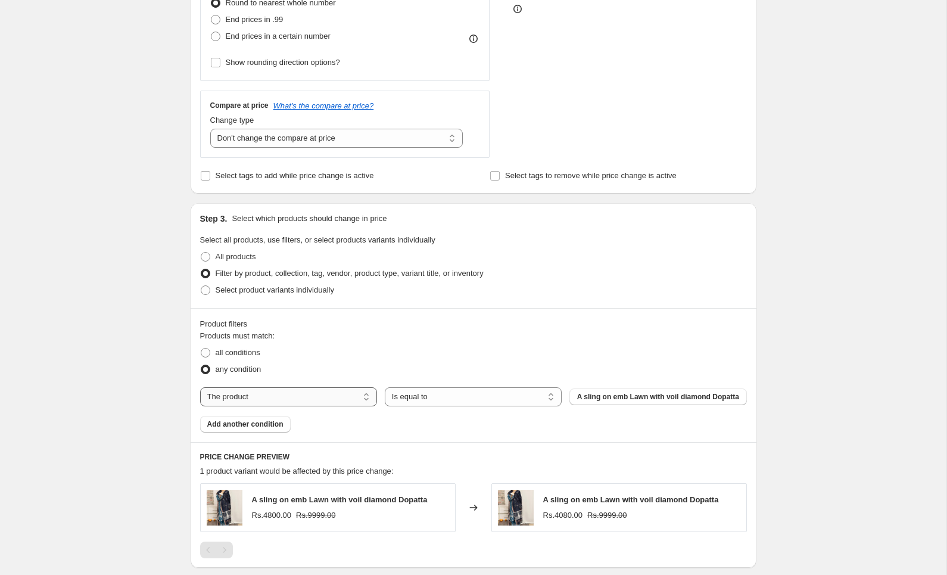
click at [353, 393] on select "The product The product's collection The product's tag The product's vendor The…" at bounding box center [288, 396] width 177 height 19
select select "tag"
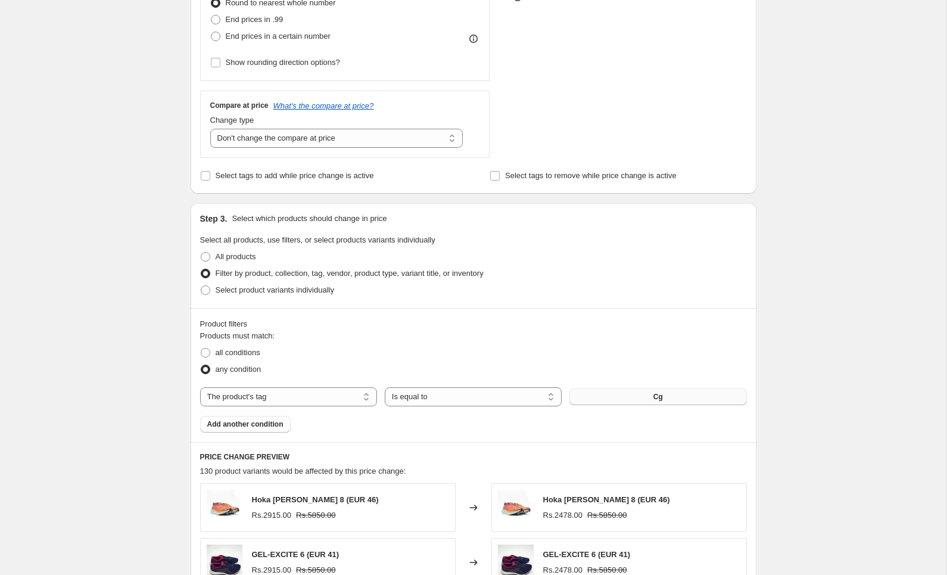
click at [631, 396] on button "Cg" at bounding box center [657, 396] width 177 height 17
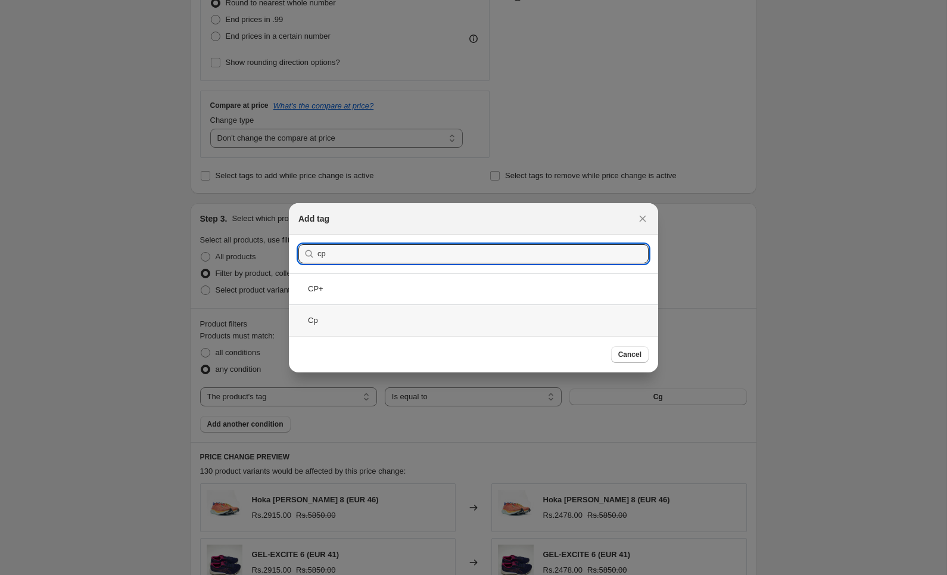
type input "cp"
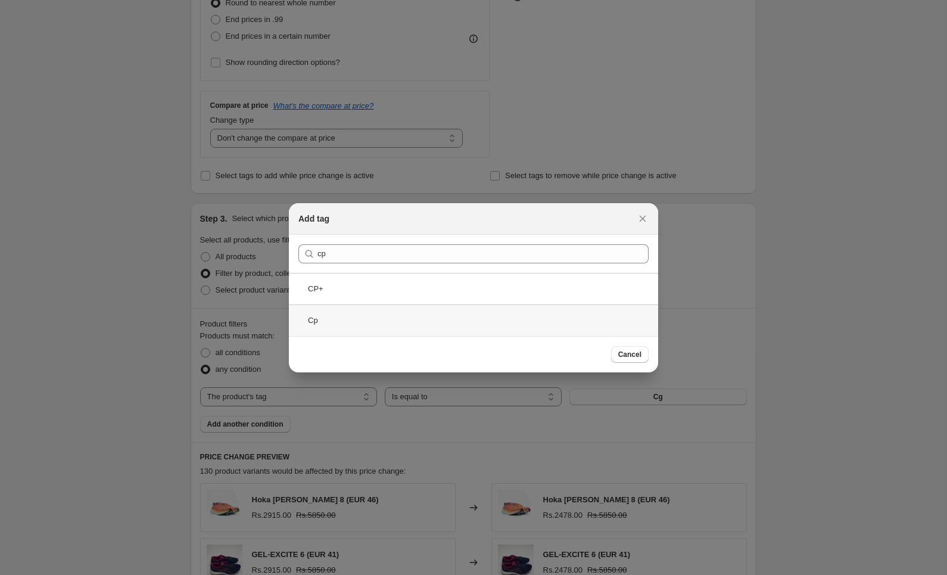
click at [456, 322] on div "Cp" at bounding box center [473, 320] width 369 height 32
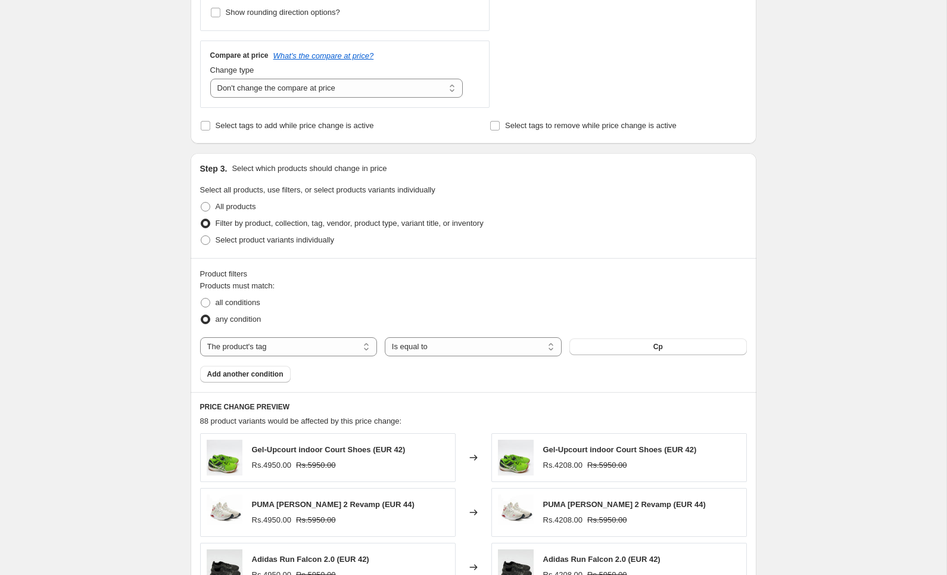
scroll to position [231, 0]
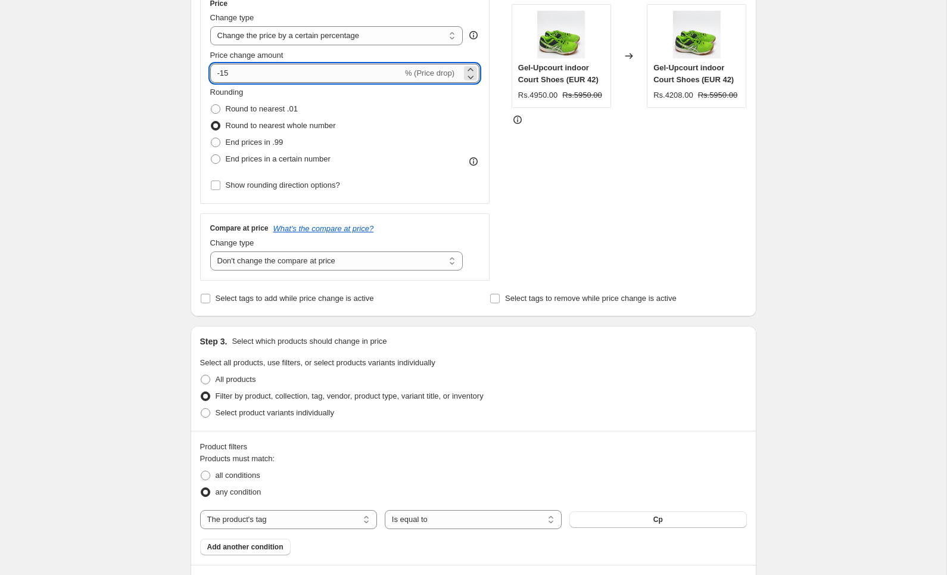
click at [274, 73] on input "-15" at bounding box center [306, 73] width 192 height 19
type input "-16"
click at [150, 159] on div "Create new price change job. This page is ready Create new price change job Dra…" at bounding box center [473, 435] width 946 height 1332
click at [246, 71] on input "-16" at bounding box center [306, 73] width 192 height 19
click at [237, 160] on span "End prices in a certain number" at bounding box center [278, 158] width 105 height 9
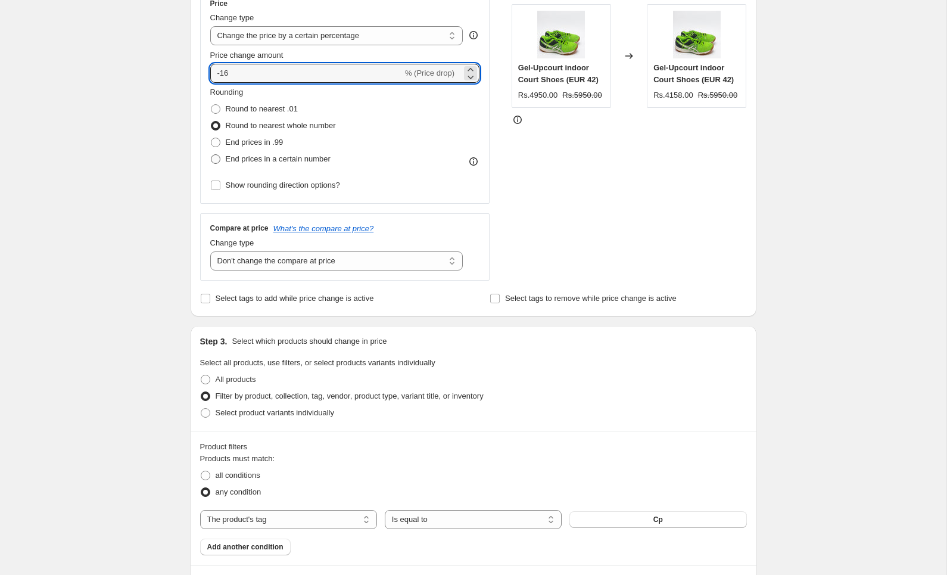
click at [211, 155] on input "End prices in a certain number" at bounding box center [211, 154] width 1 height 1
radio input "true"
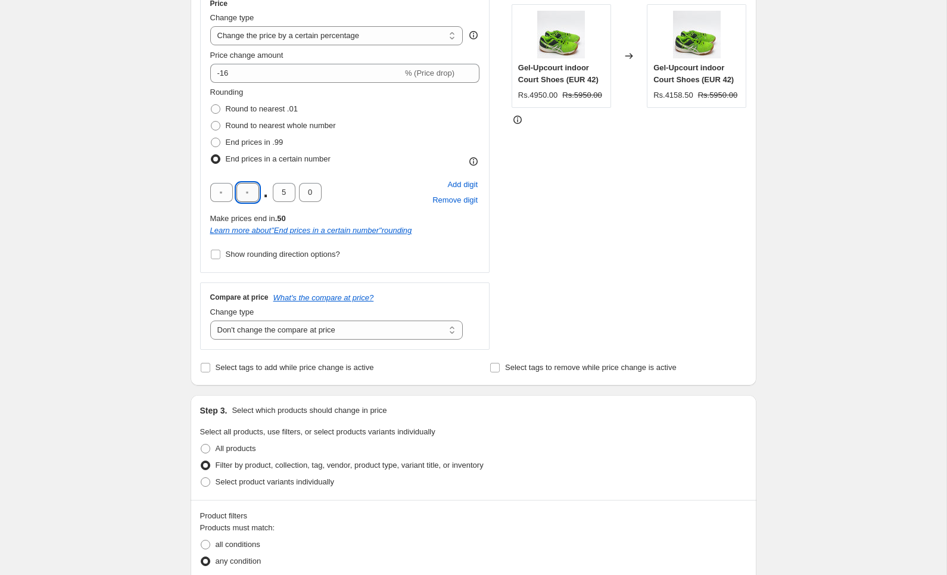
click at [254, 195] on input "text" at bounding box center [247, 192] width 23 height 19
type input "0"
click at [129, 224] on div "Create new price change job. This page is ready Create new price change job Dra…" at bounding box center [473, 470] width 946 height 1402
click at [288, 188] on input "5" at bounding box center [284, 192] width 23 height 19
type input "0"
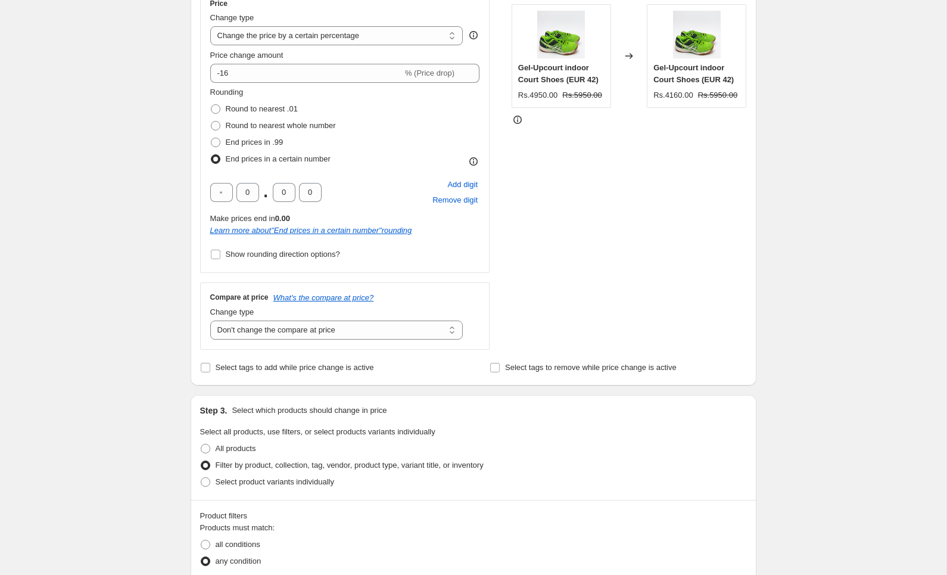
click at [60, 267] on div "Create new price change job. This page is ready Create new price change job Dra…" at bounding box center [473, 470] width 946 height 1402
click at [221, 189] on input "text" at bounding box center [221, 192] width 23 height 19
drag, startPoint x: 225, startPoint y: 191, endPoint x: 218, endPoint y: 191, distance: 7.1
click at [218, 191] on input "text" at bounding box center [221, 192] width 23 height 19
type input "5"
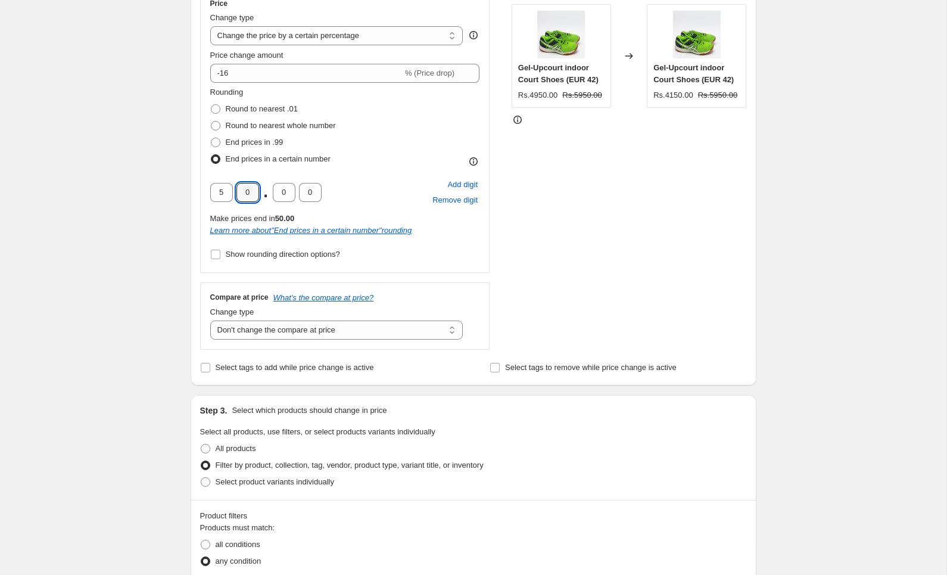
click at [38, 261] on div "Create new price change job. This page is ready Create new price change job Dra…" at bounding box center [473, 470] width 946 height 1402
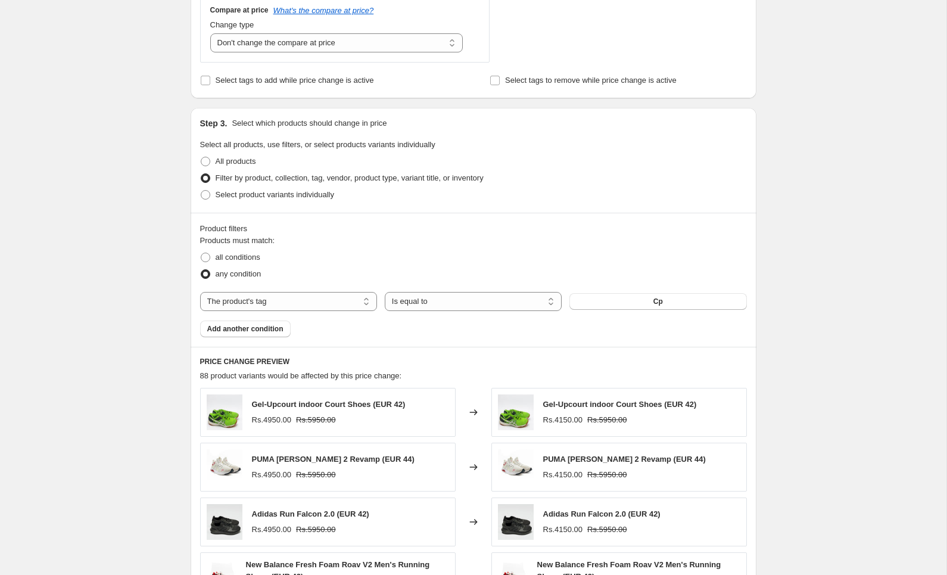
scroll to position [340, 0]
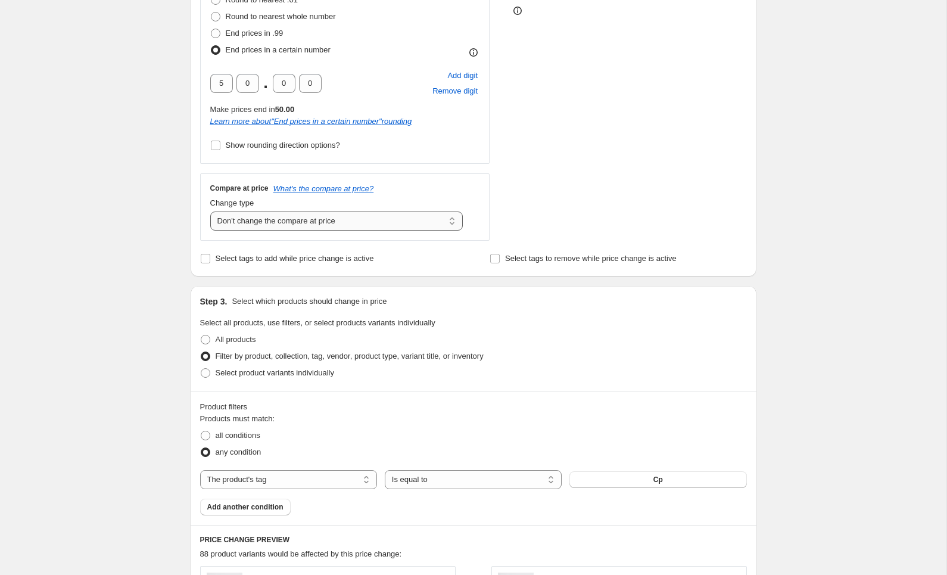
click at [348, 220] on select "Change the compare at price to the current price (sale) Change the compare at p…" at bounding box center [336, 220] width 253 height 19
select select "by"
click at [210, 211] on select "Change the compare at price to the current price (sale) Change the compare at p…" at bounding box center [336, 220] width 253 height 19
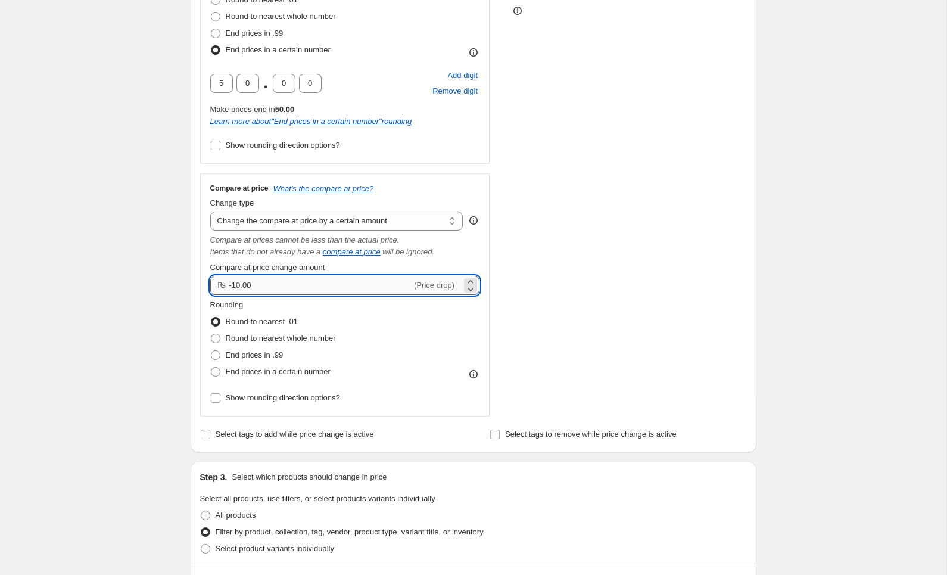
click at [340, 291] on input "-10.00" at bounding box center [320, 285] width 183 height 19
type input "0"
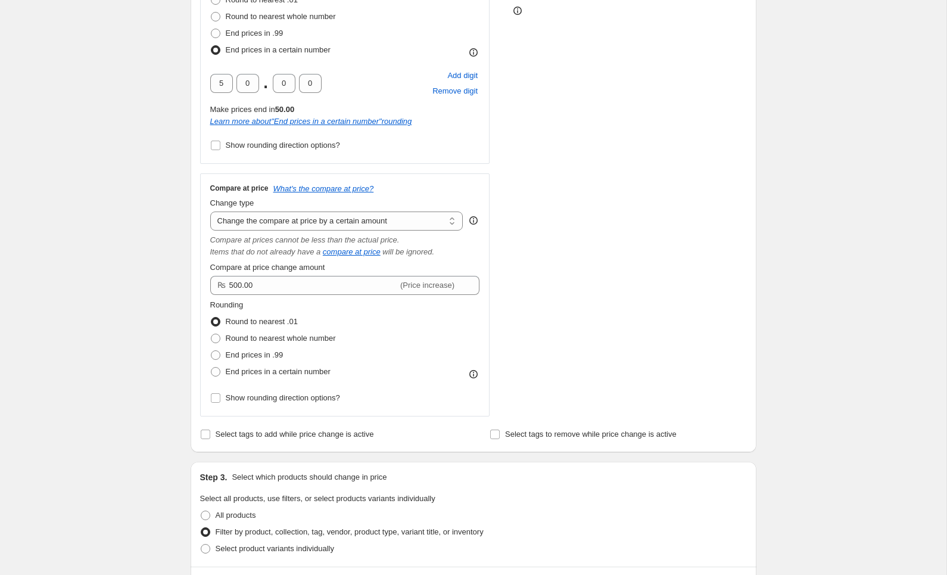
click at [175, 289] on div "Create new price change job. This page is ready Create new price change job Dra…" at bounding box center [473, 448] width 946 height 1577
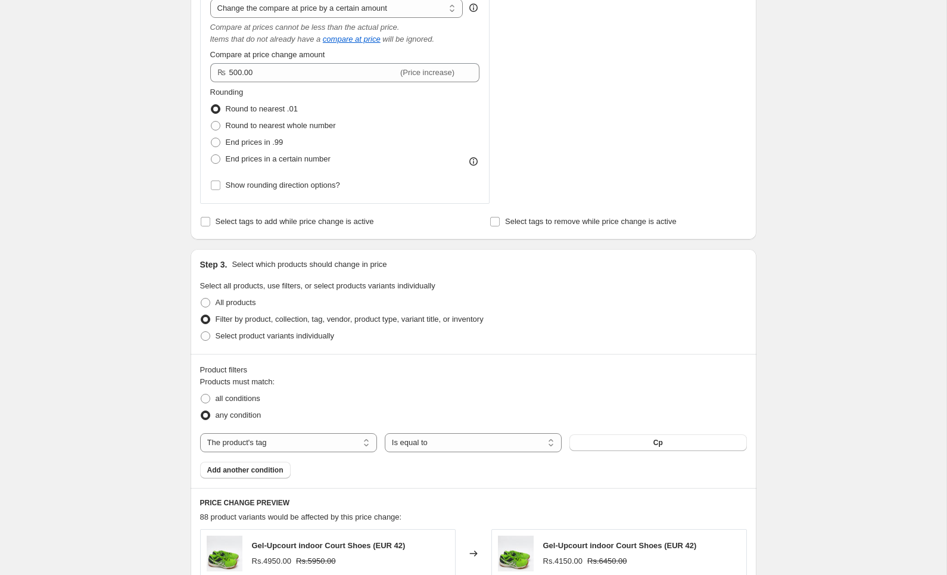
scroll to position [550, 0]
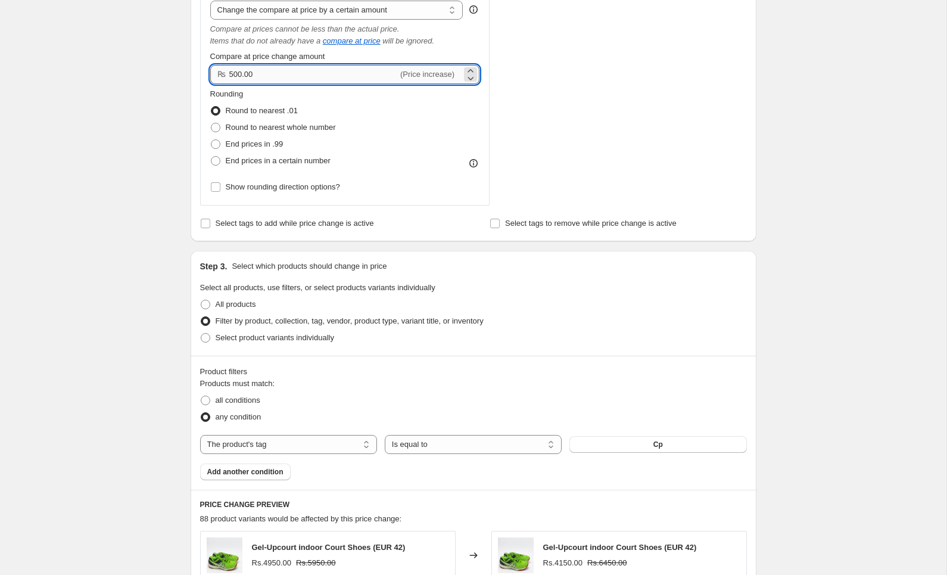
click at [232, 75] on input "500.00" at bounding box center [313, 74] width 169 height 19
click at [95, 198] on div "Create new price change job. This page is ready Create new price change job Dra…" at bounding box center [473, 238] width 946 height 1577
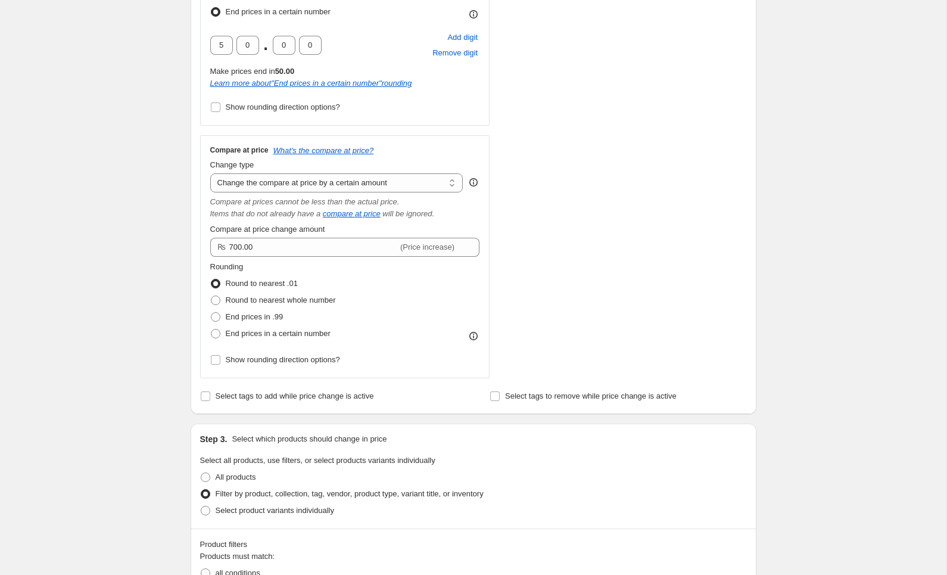
scroll to position [382, 0]
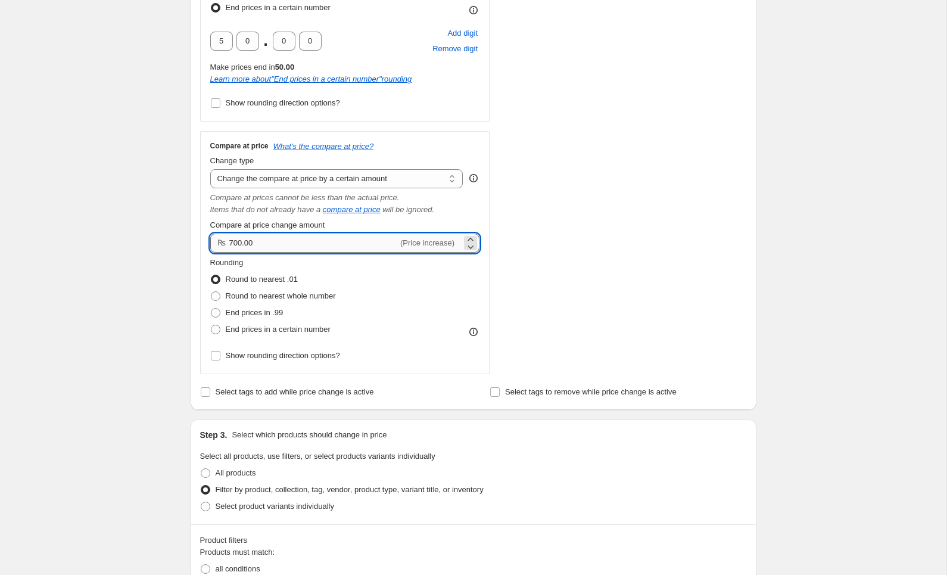
click at [232, 244] on input "700.00" at bounding box center [313, 242] width 169 height 19
click at [136, 283] on div "Create new price change job. This page is ready Create new price change job Dra…" at bounding box center [473, 406] width 946 height 1577
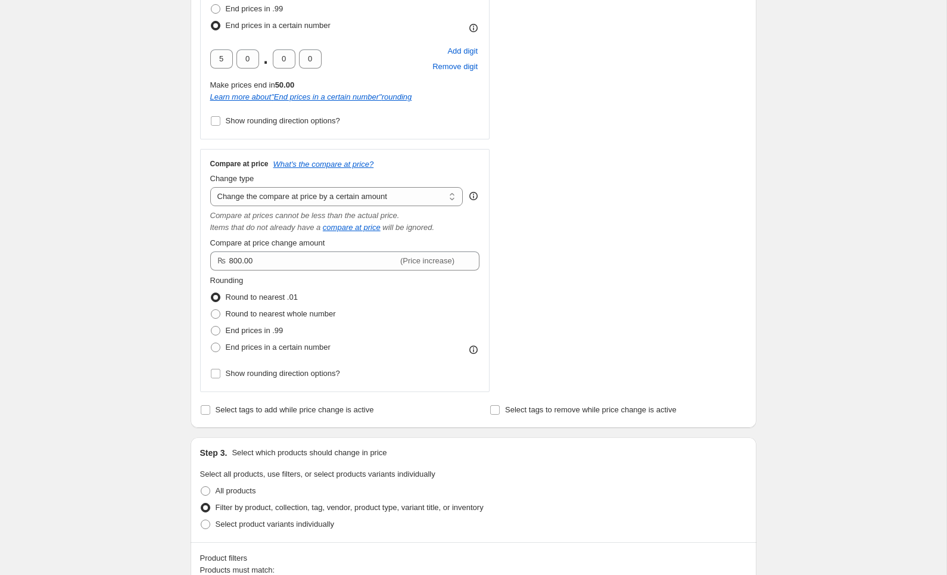
scroll to position [233, 0]
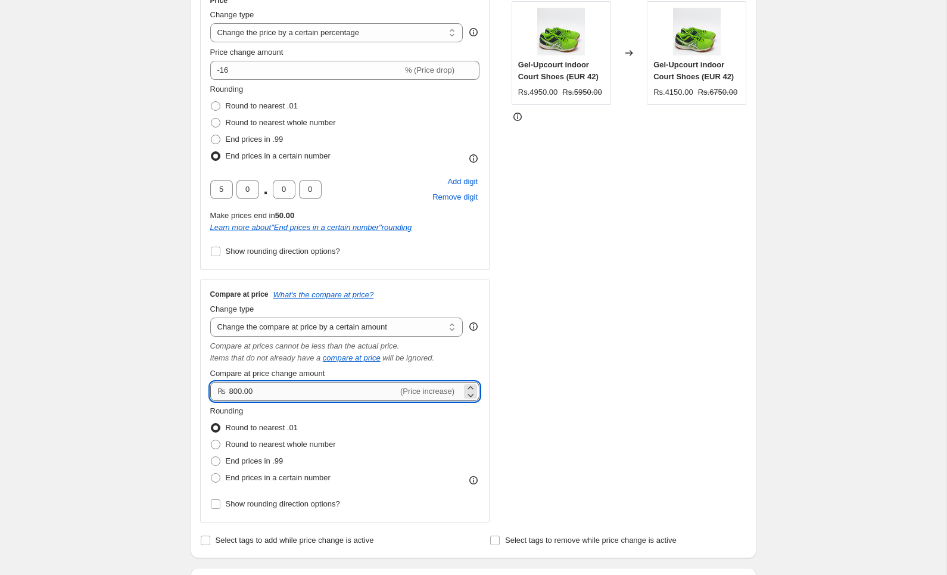
click at [232, 394] on input "800.00" at bounding box center [313, 391] width 169 height 19
type input "900.00"
click at [115, 379] on div "Create new price change job. This page is ready Create new price change job Dra…" at bounding box center [473, 555] width 946 height 1577
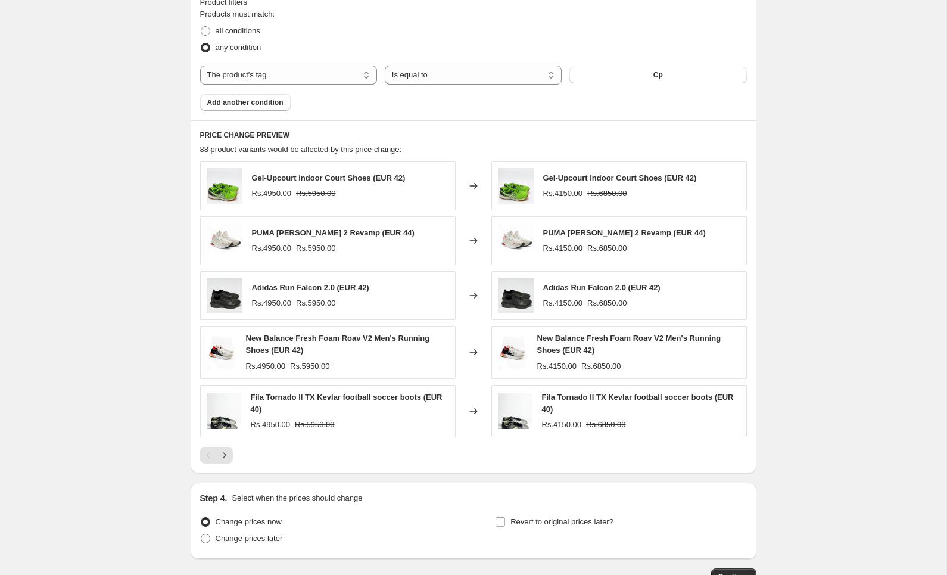
scroll to position [1002, 0]
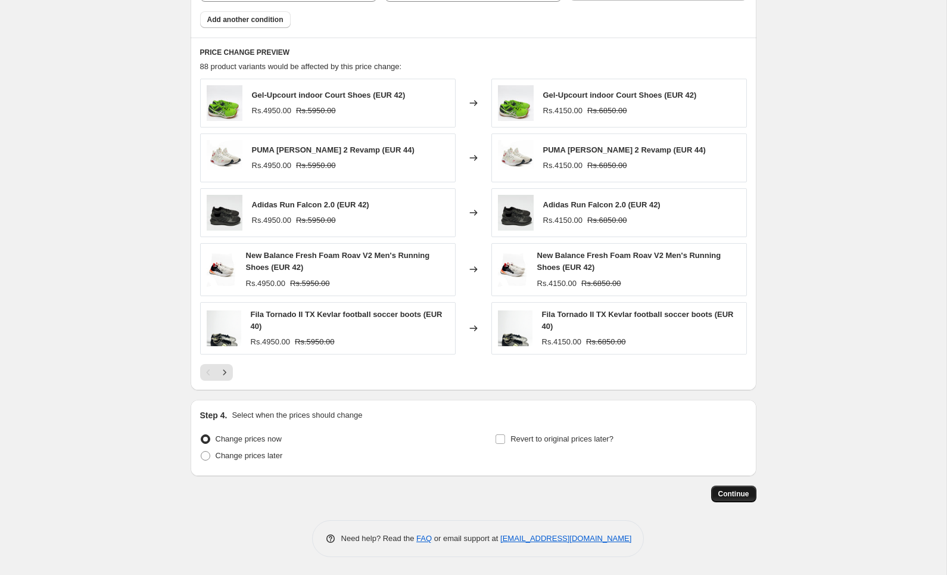
click at [733, 490] on span "Continue" at bounding box center [733, 494] width 31 height 10
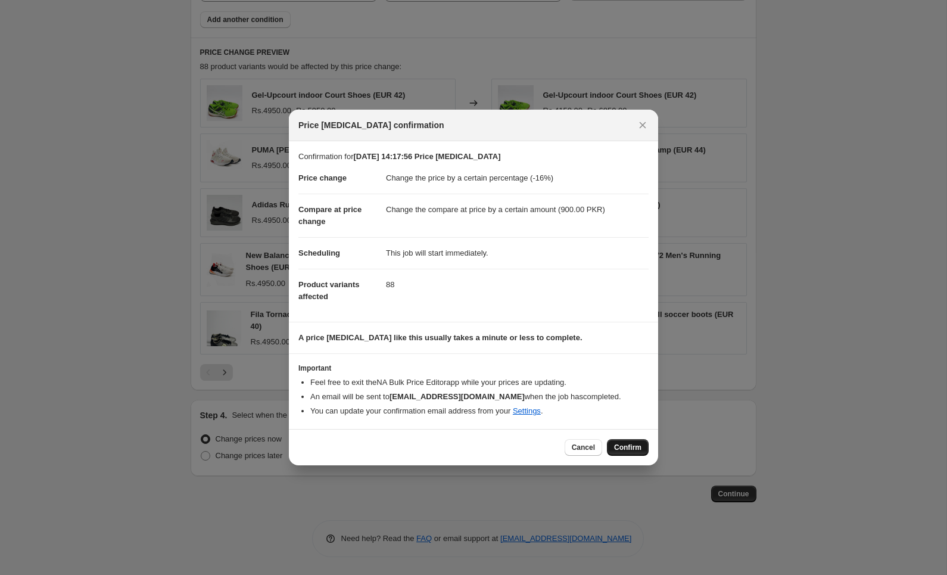
click at [615, 444] on span "Confirm" at bounding box center [627, 448] width 27 height 10
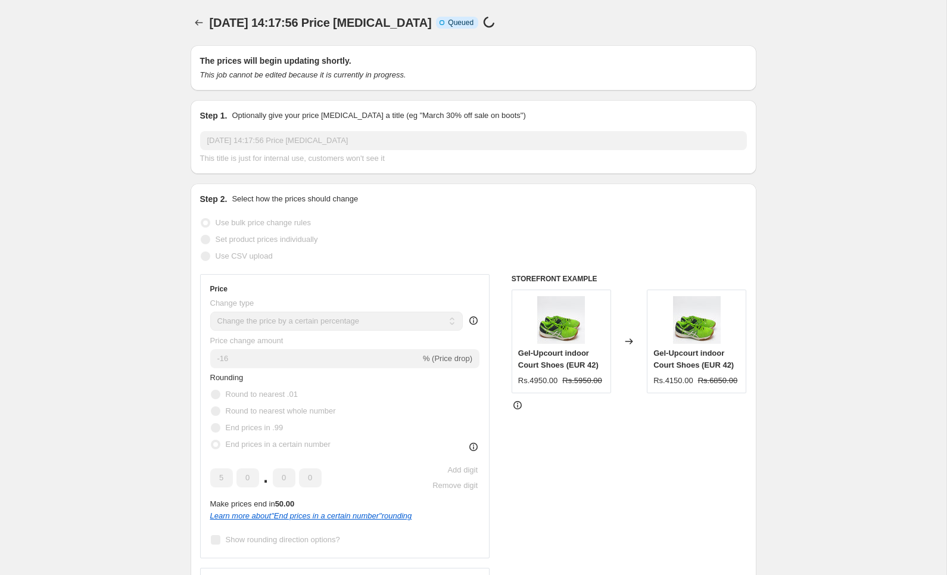
scroll to position [1002, 0]
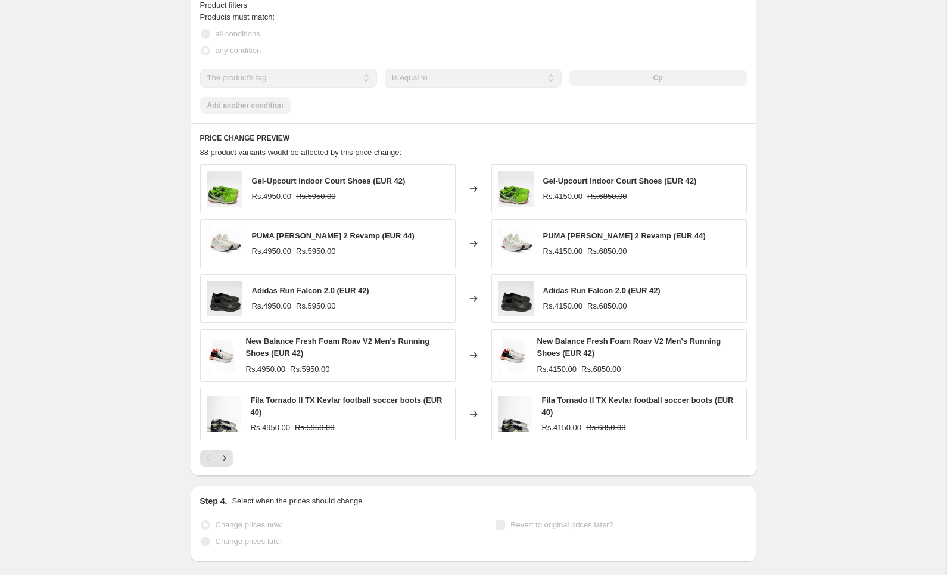
select select "percentage"
select select "by"
select select "tag"
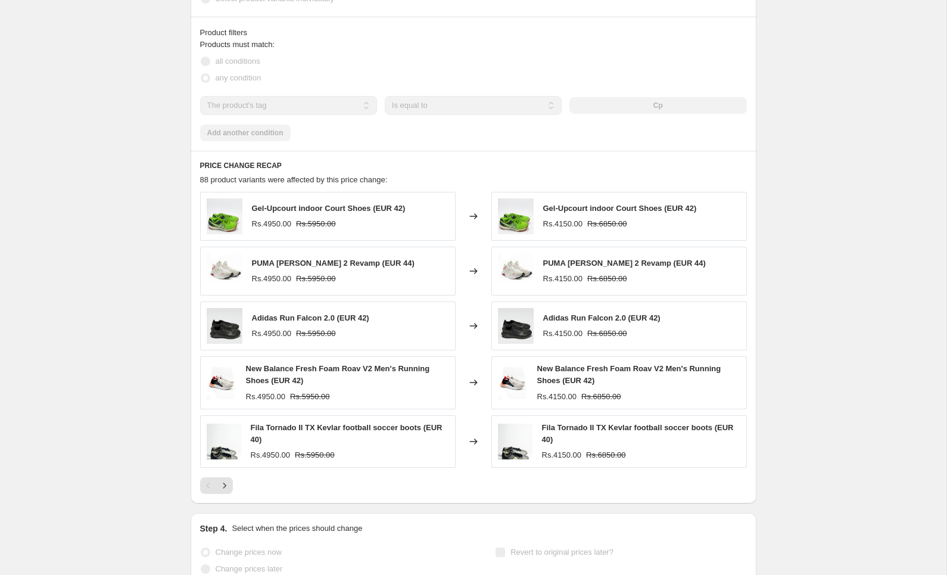
scroll to position [0, 0]
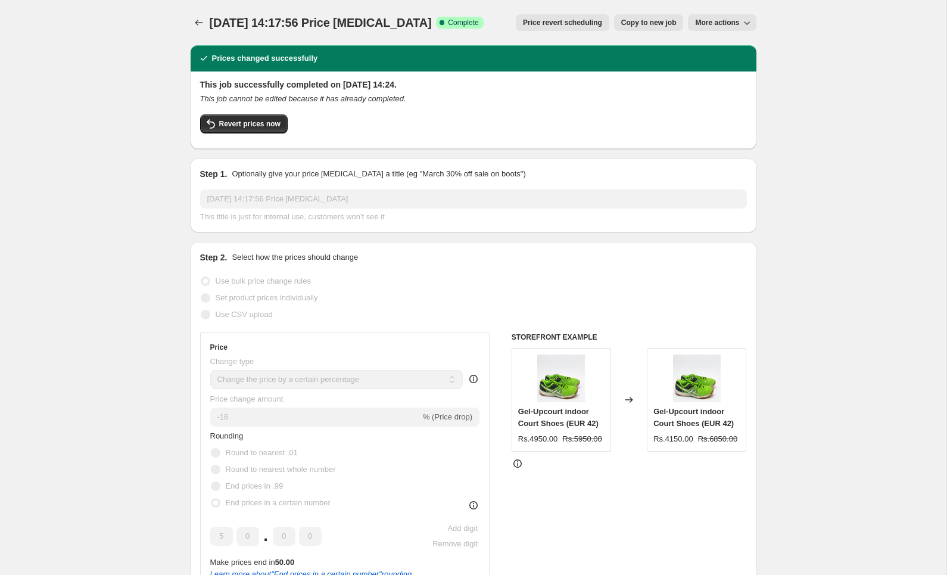
click at [658, 21] on span "Copy to new job" at bounding box center [648, 23] width 55 height 10
select select "percentage"
select select "by"
select select "tag"
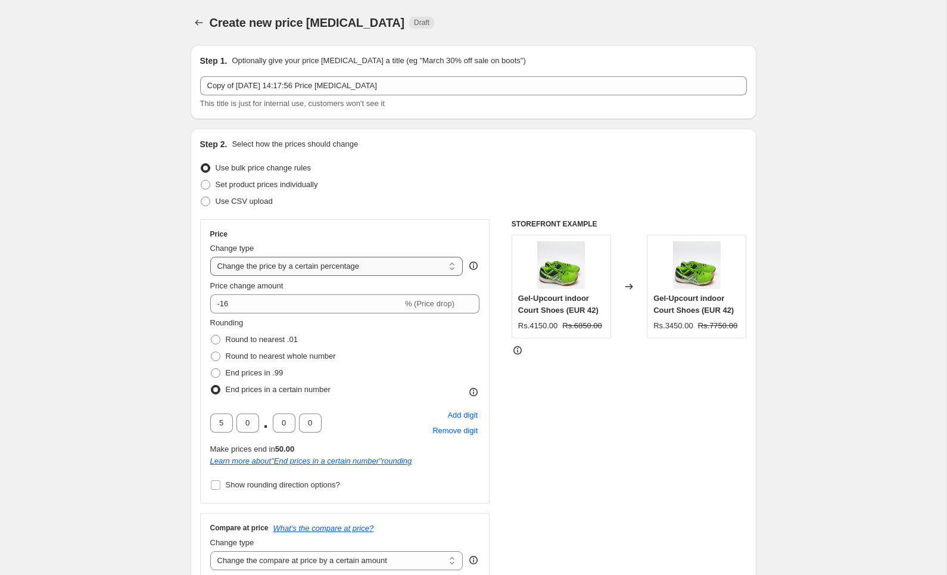
click at [348, 263] on select "Change the price to a certain amount Change the price by a certain amount Chang…" at bounding box center [336, 266] width 253 height 19
select select "by"
click at [210, 257] on select "Change the price to a certain amount Change the price by a certain amount Chang…" at bounding box center [336, 266] width 253 height 19
type input "-10.00"
click at [279, 301] on input "-10.00" at bounding box center [320, 303] width 183 height 19
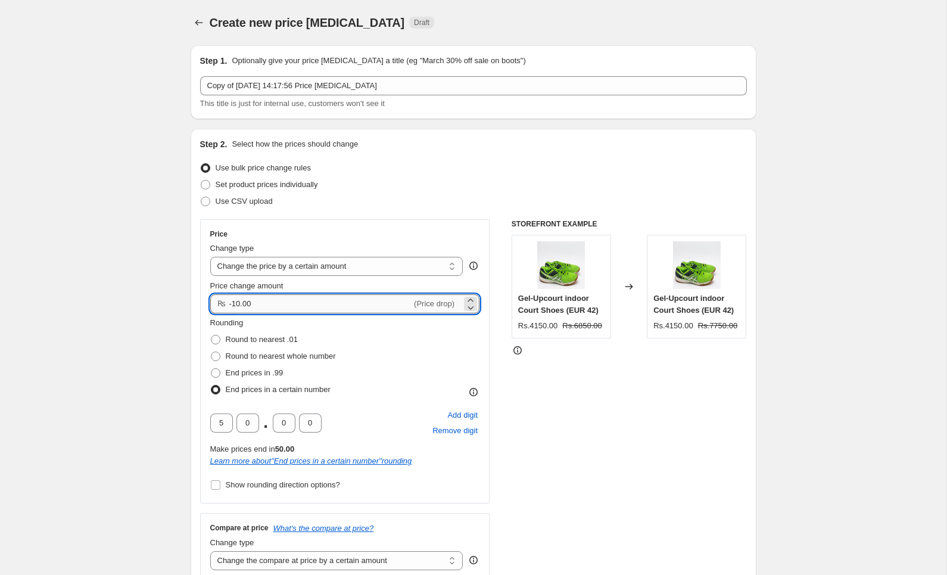
click at [279, 301] on input "-10.00" at bounding box center [320, 303] width 183 height 19
type input "-200.00"
click at [219, 353] on span at bounding box center [216, 356] width 10 height 10
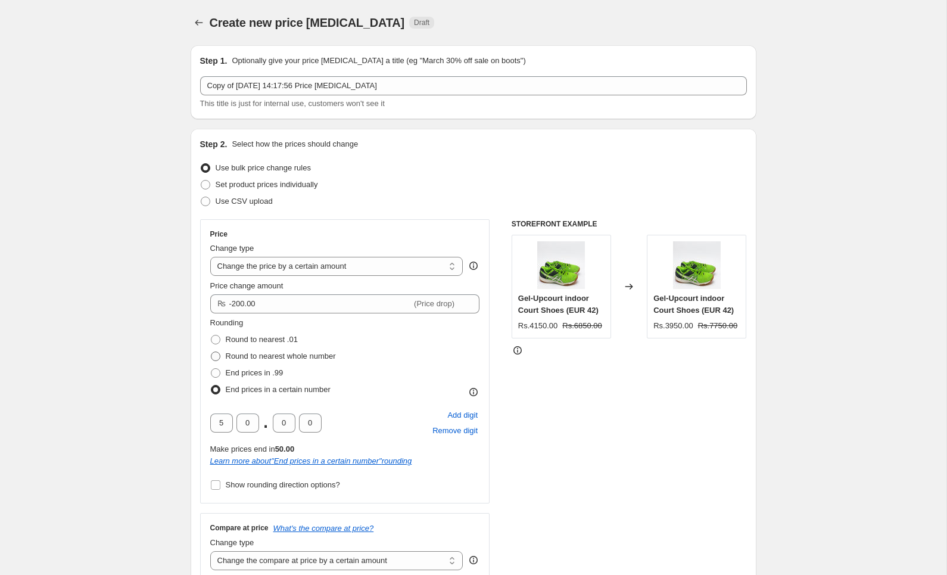
click at [211, 352] on input "Round to nearest whole number" at bounding box center [211, 351] width 1 height 1
radio input "true"
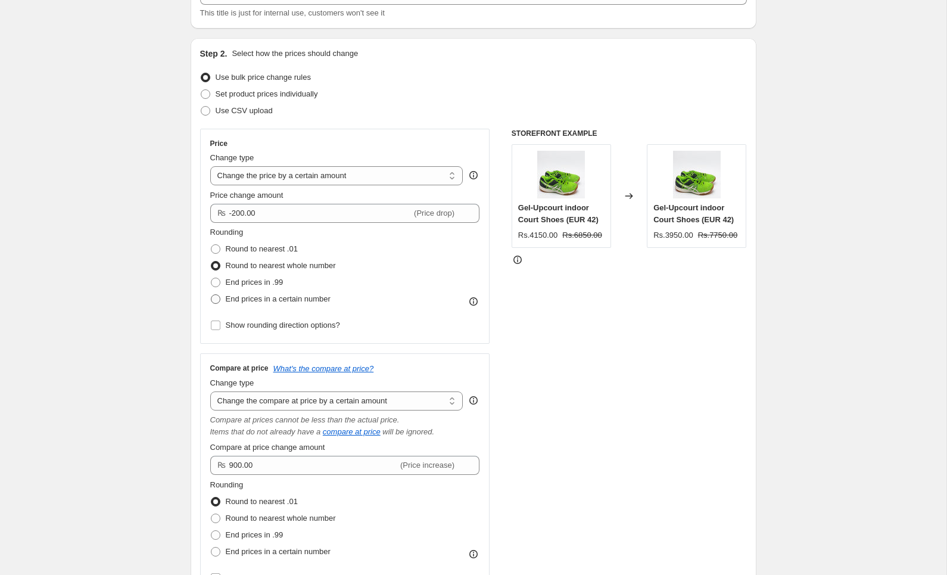
scroll to position [93, 0]
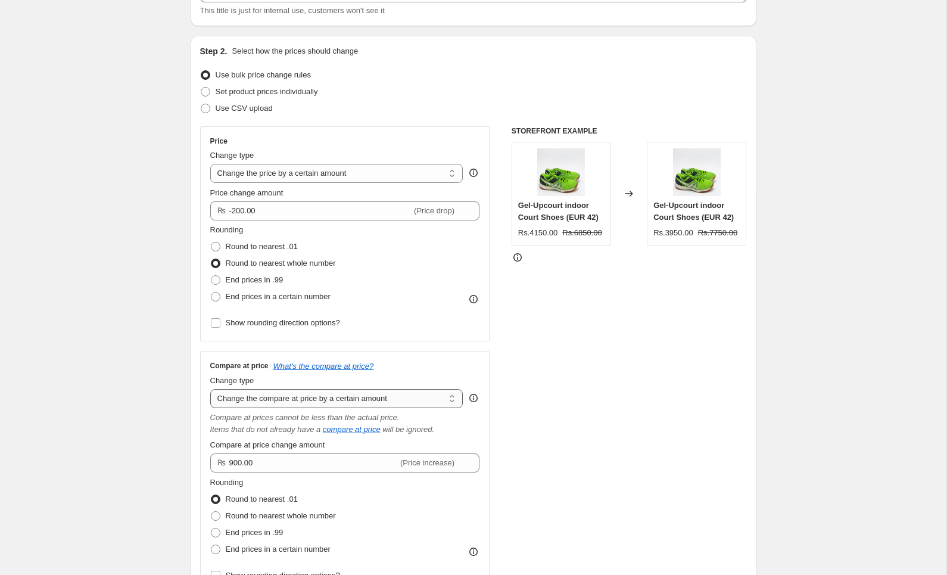
click at [272, 394] on select "Change the compare at price to the current price (sale) Change the compare at p…" at bounding box center [336, 398] width 253 height 19
select select "no_change"
click at [210, 389] on select "Change the compare at price to the current price (sale) Change the compare at p…" at bounding box center [336, 398] width 253 height 19
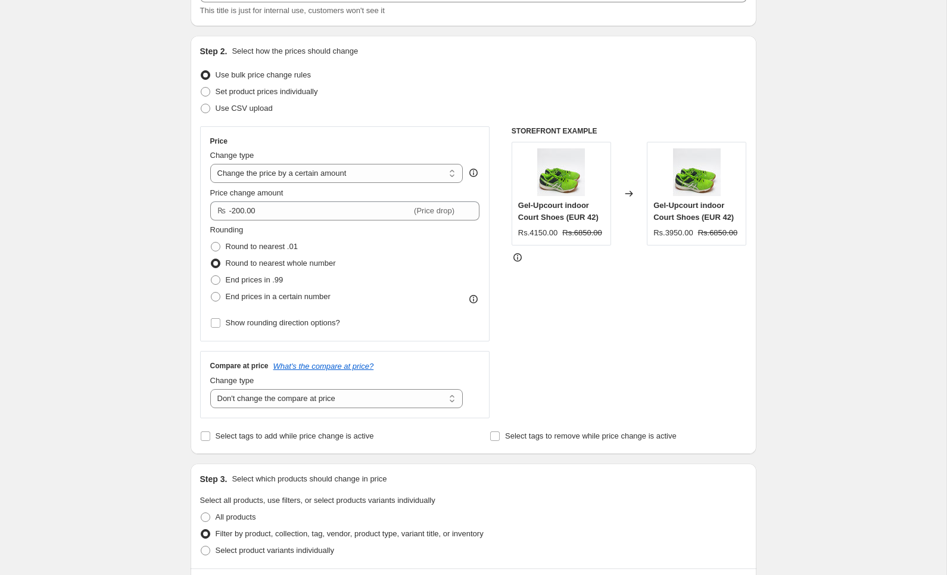
click at [157, 417] on div "Create new price change job. This page is ready Create new price change job Dra…" at bounding box center [473, 573] width 946 height 1332
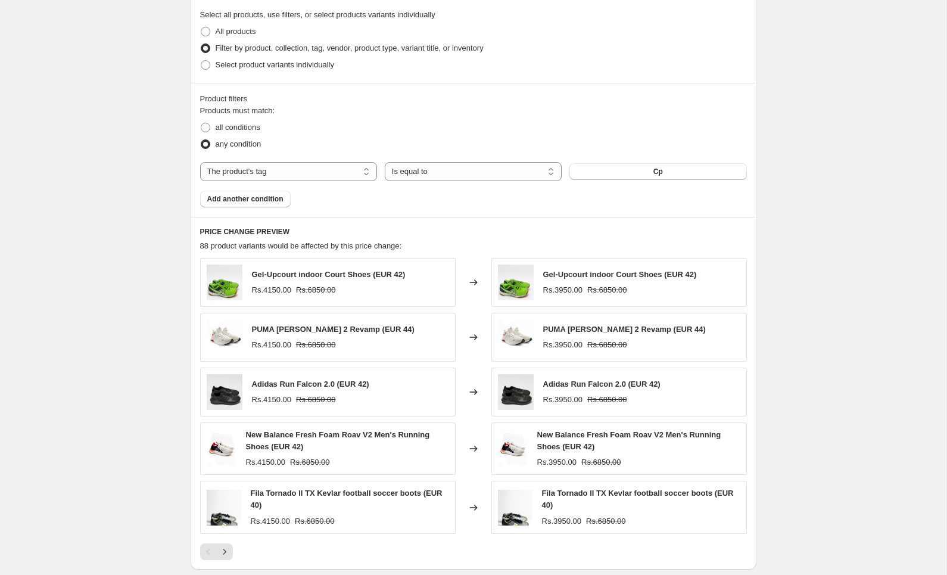
scroll to position [758, 0]
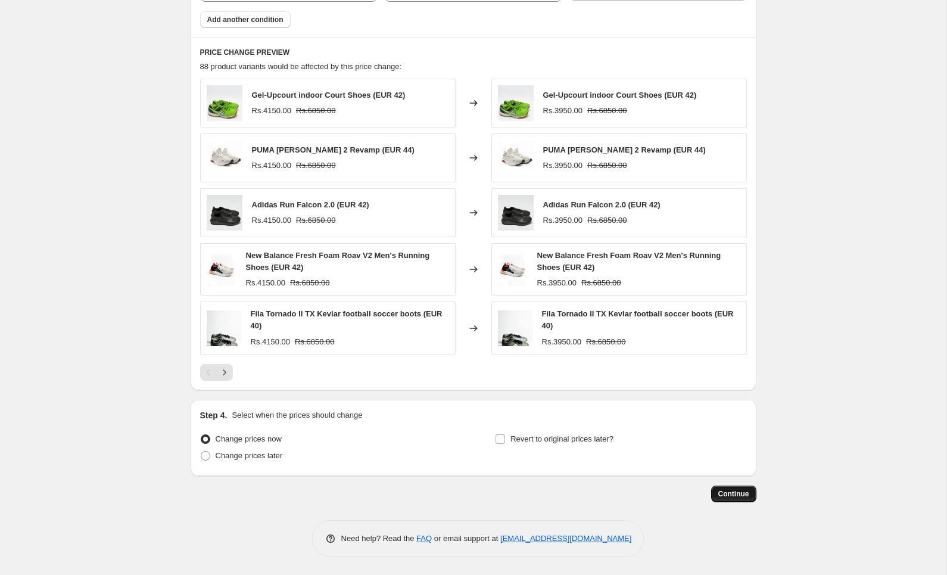
click at [733, 491] on span "Continue" at bounding box center [733, 494] width 31 height 10
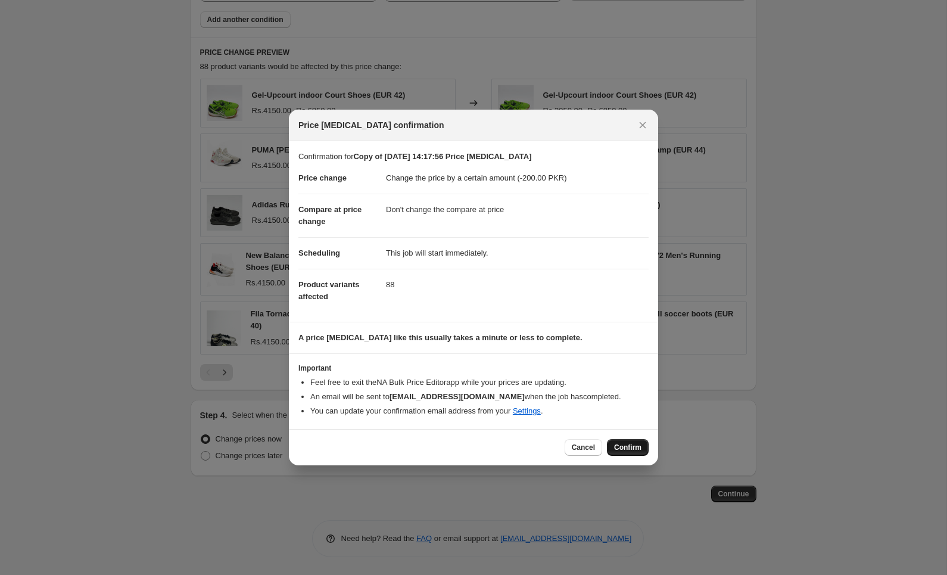
click at [637, 448] on span "Confirm" at bounding box center [627, 448] width 27 height 10
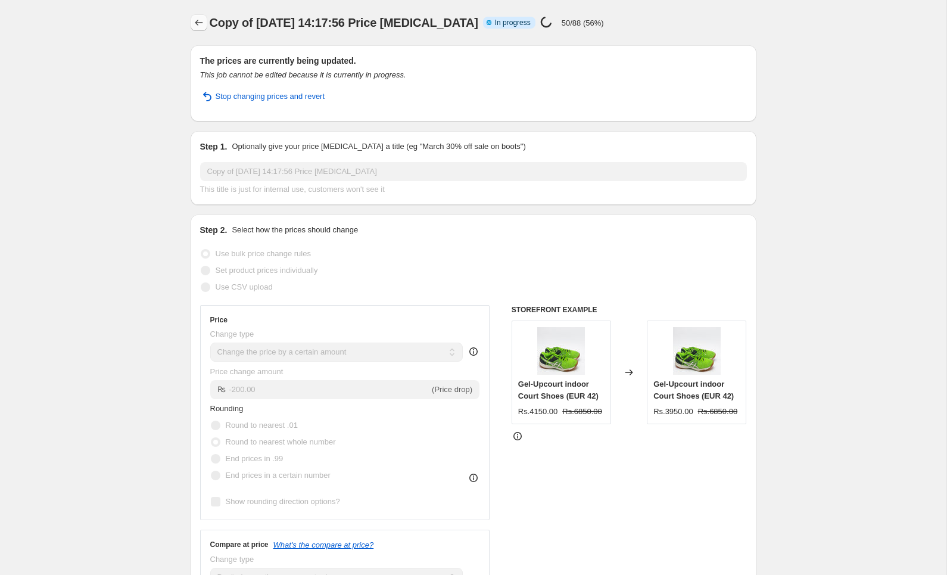
click at [201, 25] on icon "Price change jobs" at bounding box center [199, 23] width 12 height 12
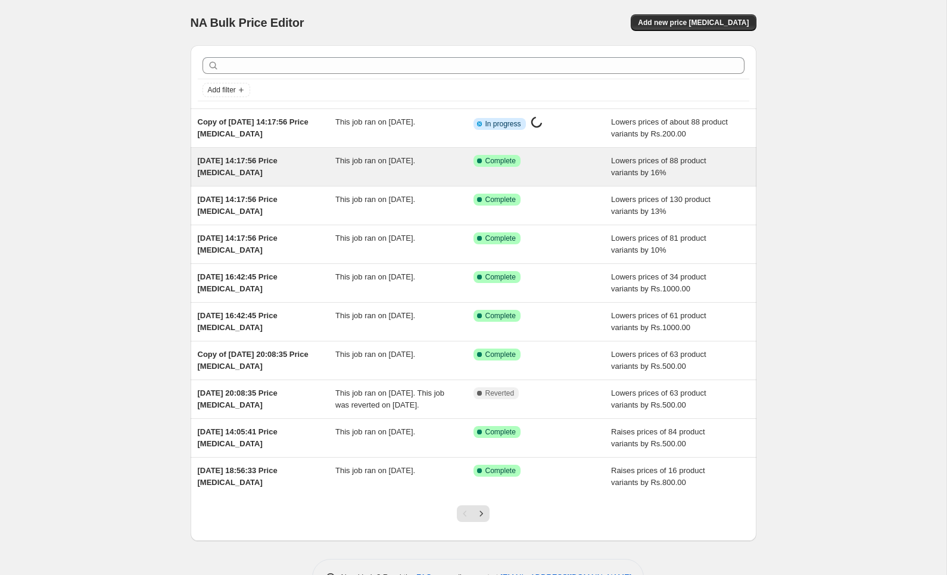
click at [340, 165] on span "This job ran on 28 September 2025." at bounding box center [375, 160] width 80 height 9
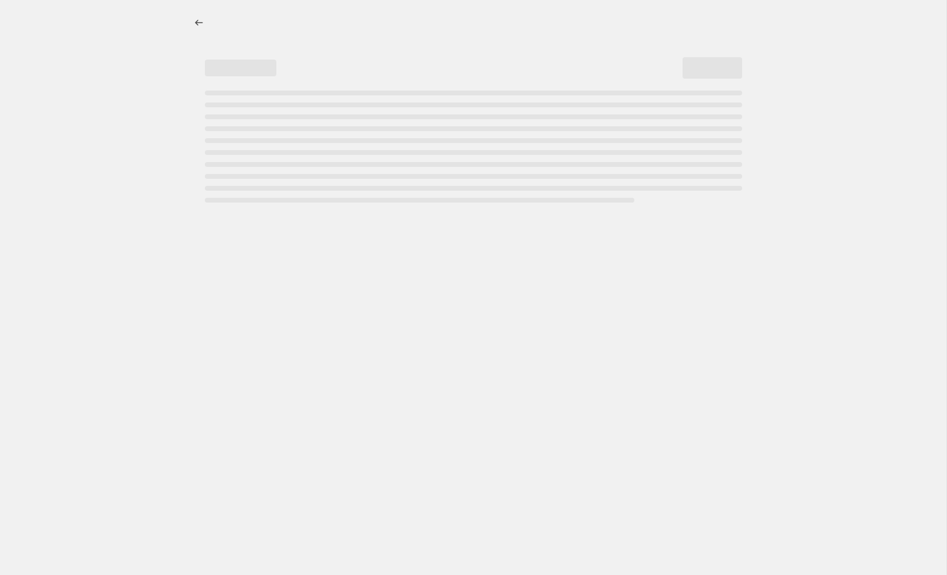
select select "percentage"
select select "by"
select select "tag"
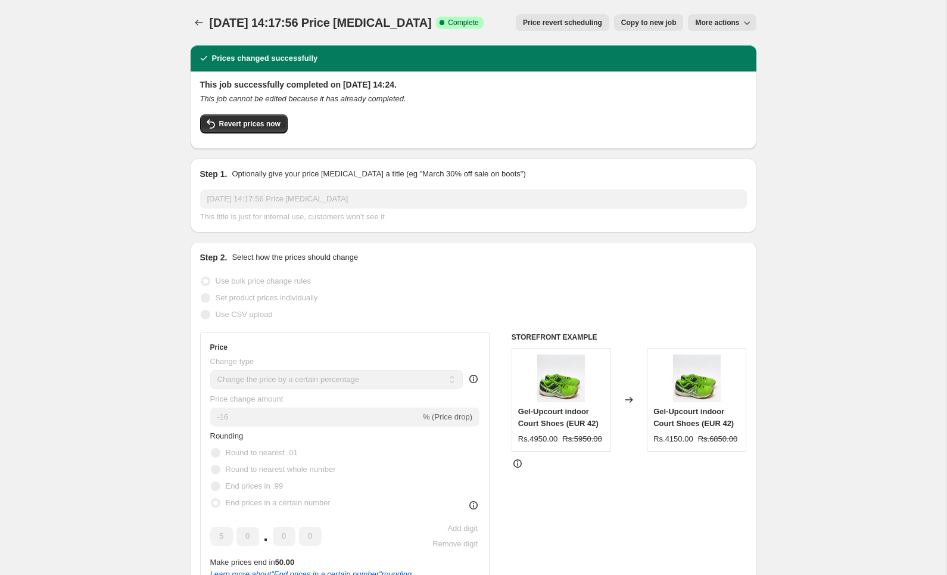
click at [648, 24] on span "Copy to new job" at bounding box center [648, 23] width 55 height 10
select select "percentage"
select select "by"
select select "tag"
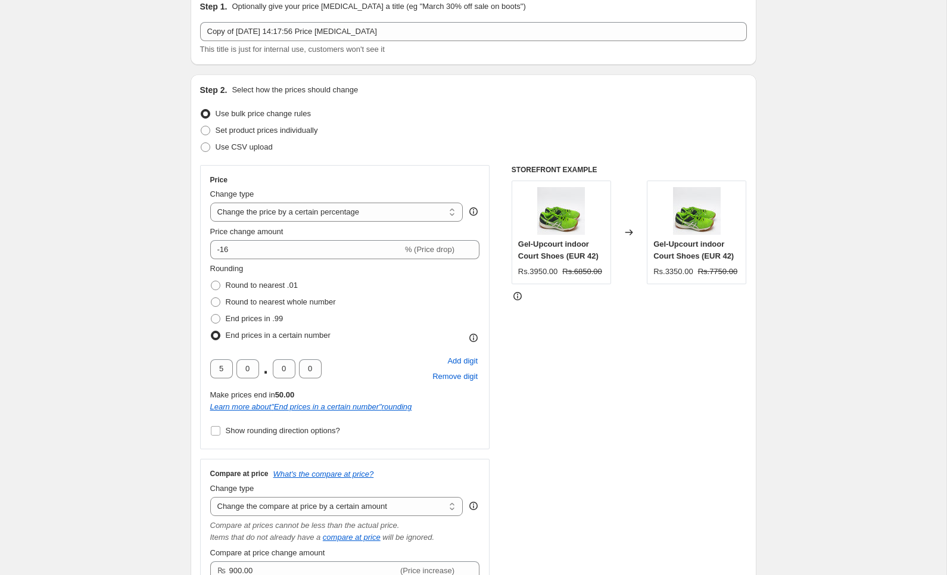
scroll to position [55, 0]
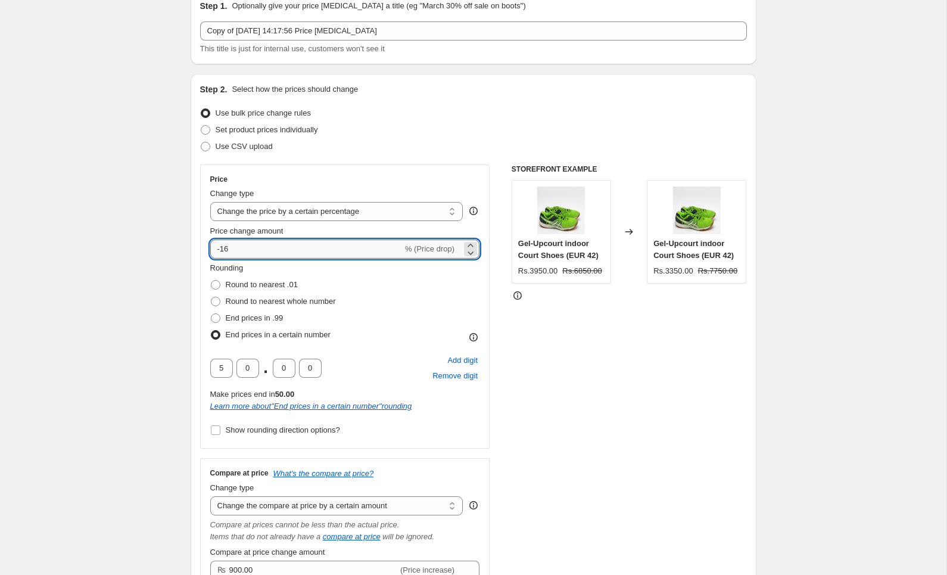
click at [267, 249] on input "-16" at bounding box center [306, 248] width 192 height 19
type input "-18"
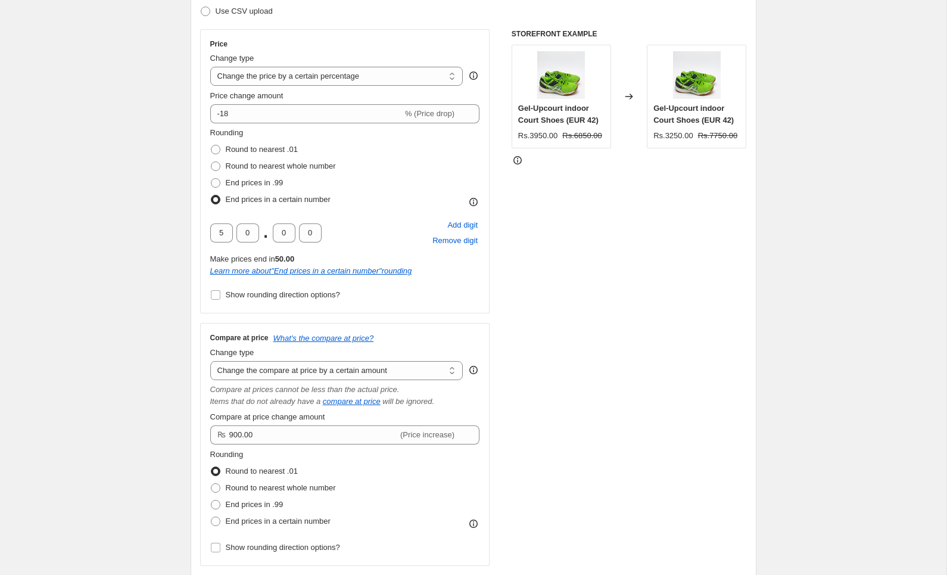
scroll to position [0, 0]
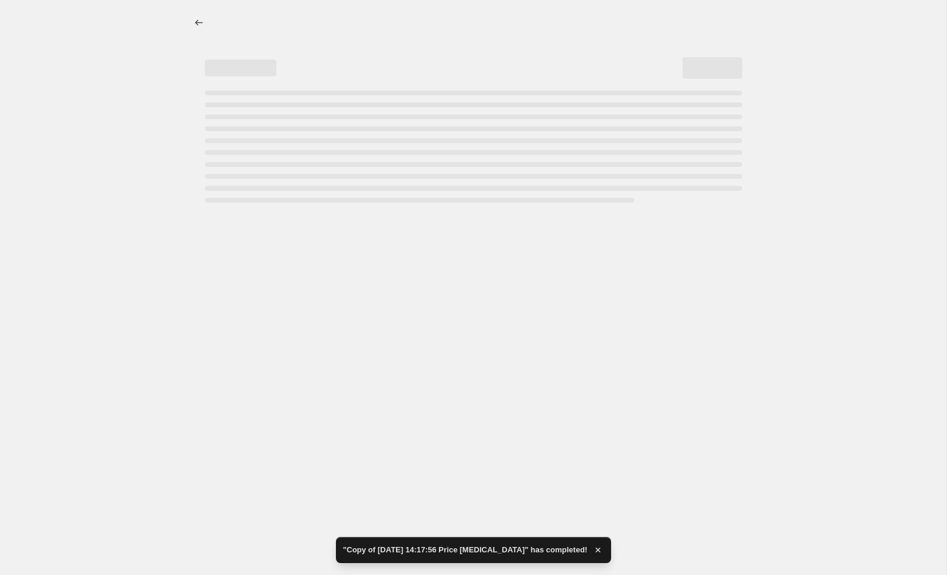
select select "percentage"
select select "by"
select select "tag"
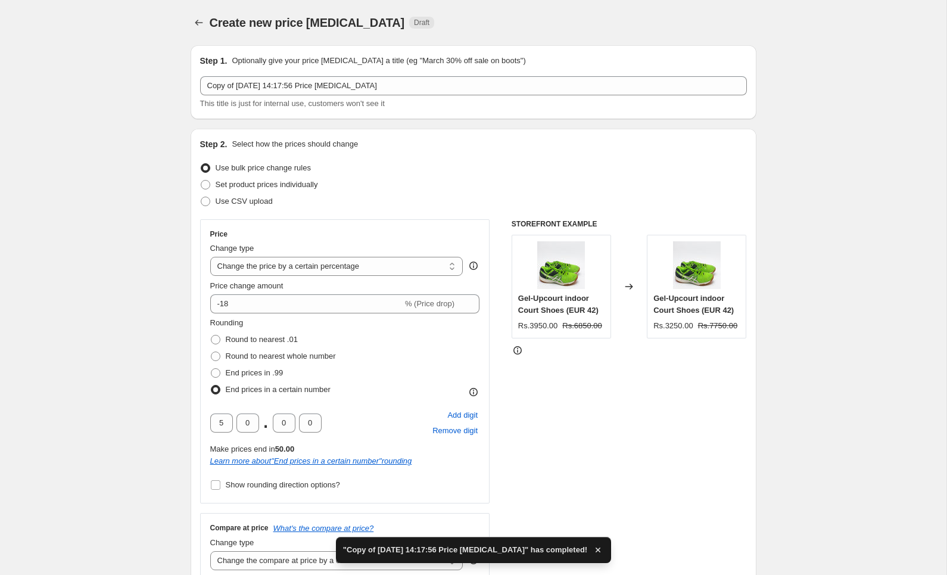
click at [194, 364] on div "Step 2. Select how the prices should change Use bulk price change rules Set pro…" at bounding box center [474, 460] width 566 height 663
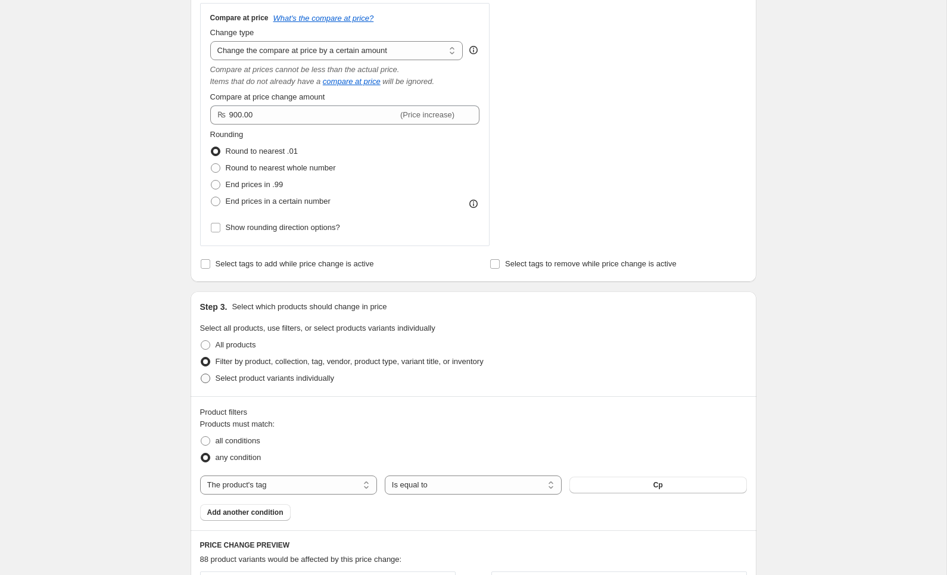
scroll to position [511, 0]
click at [637, 488] on button "Cp" at bounding box center [657, 483] width 177 height 17
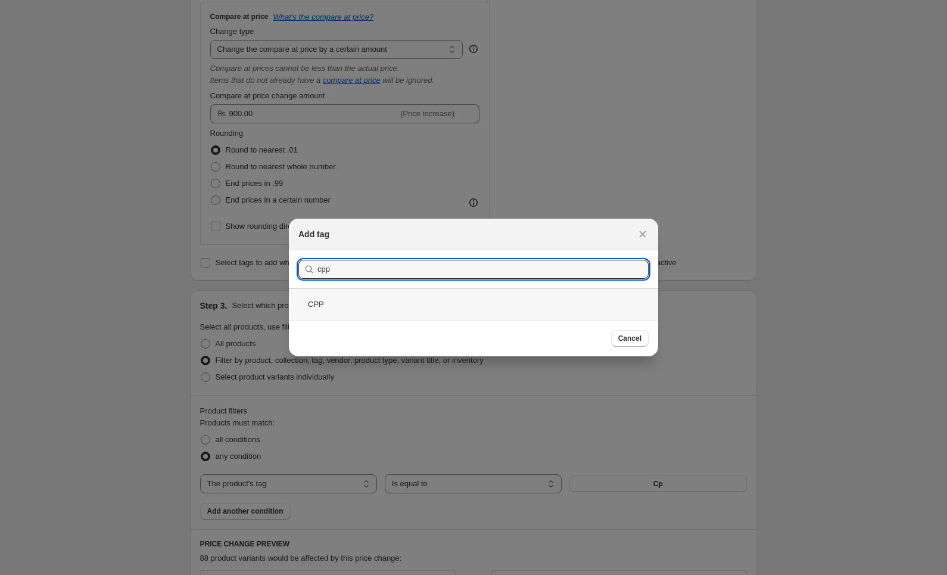
type input "cpp"
click at [384, 309] on div "CPP" at bounding box center [473, 304] width 369 height 32
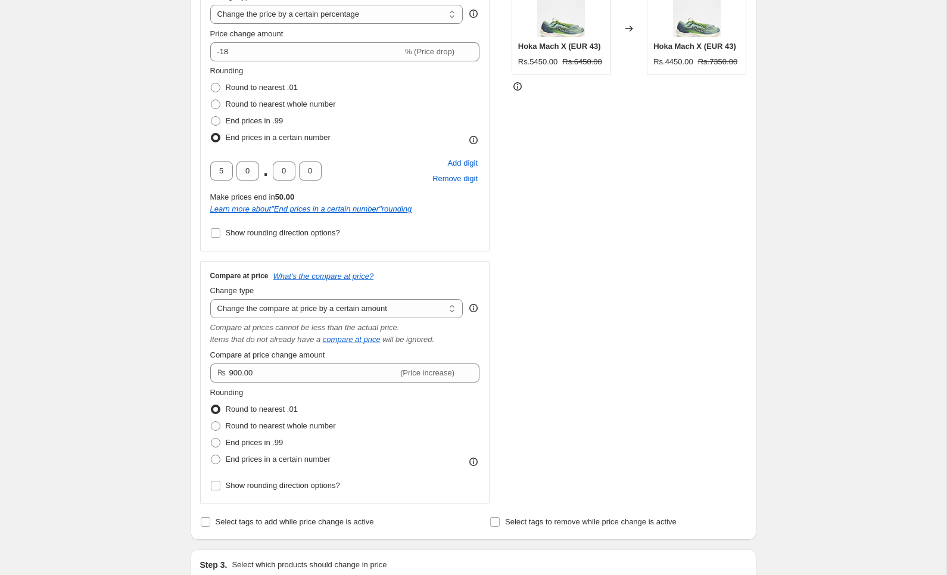
scroll to position [250, 0]
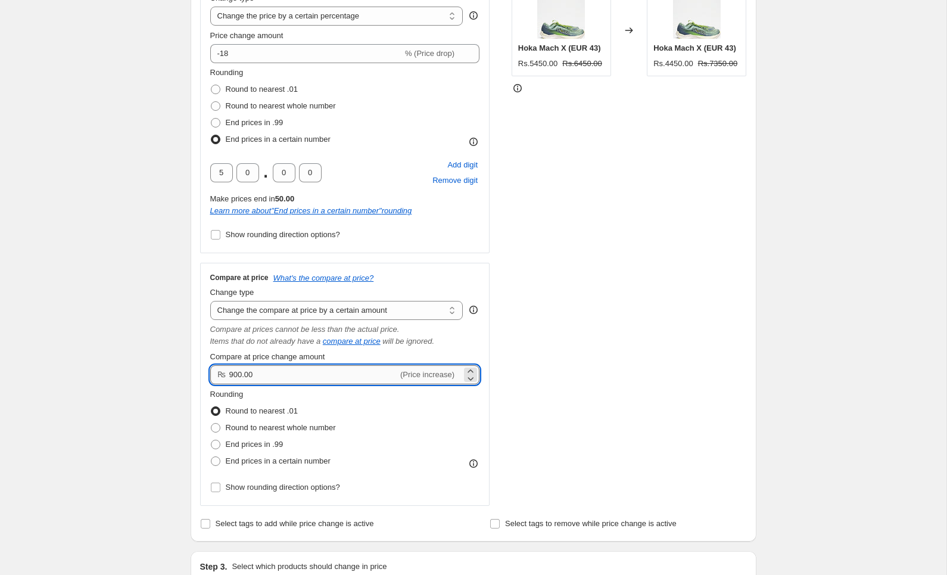
click at [256, 375] on input "900.00" at bounding box center [313, 374] width 169 height 19
type input "1000.00"
click at [124, 374] on div "Create new price change job. This page is ready Create new price change job Dra…" at bounding box center [473, 534] width 946 height 1569
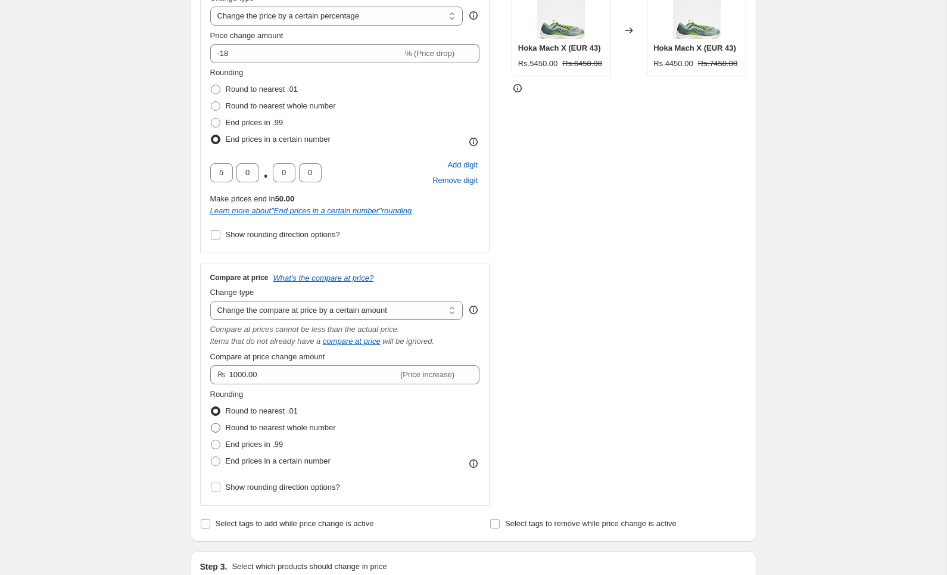
click at [218, 428] on span at bounding box center [216, 428] width 10 height 10
click at [211, 423] on input "Round to nearest whole number" at bounding box center [211, 423] width 1 height 1
radio input "true"
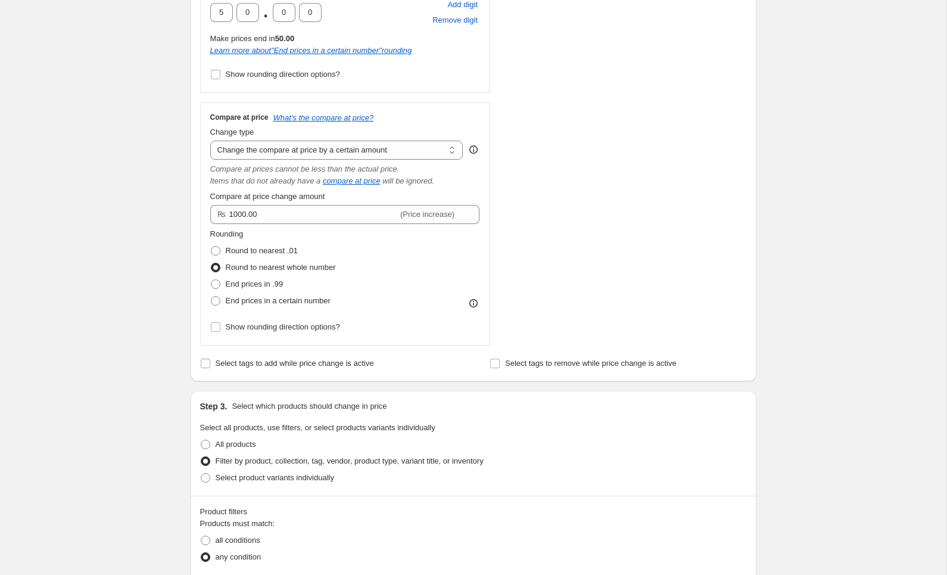
scroll to position [147, 0]
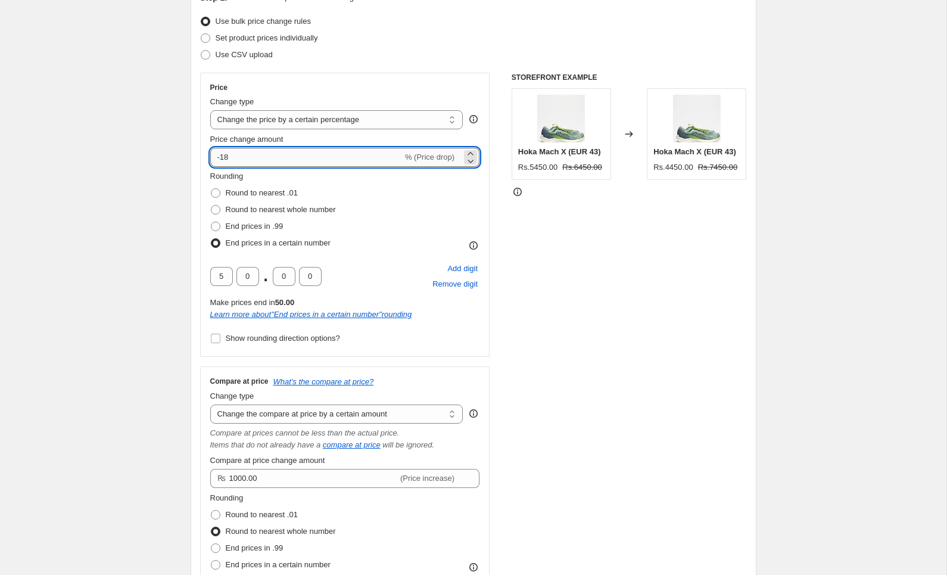
click at [244, 159] on input "-18" at bounding box center [306, 157] width 192 height 19
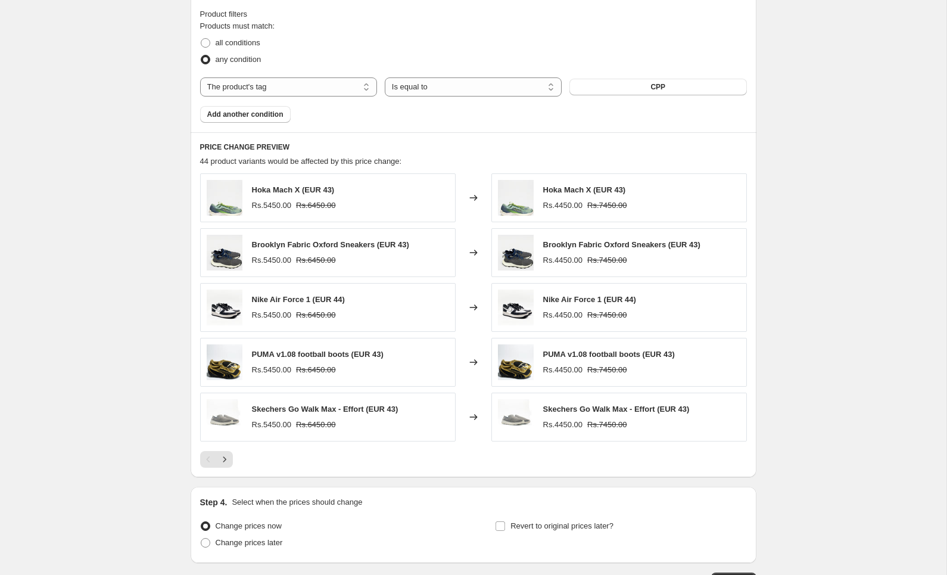
scroll to position [995, 0]
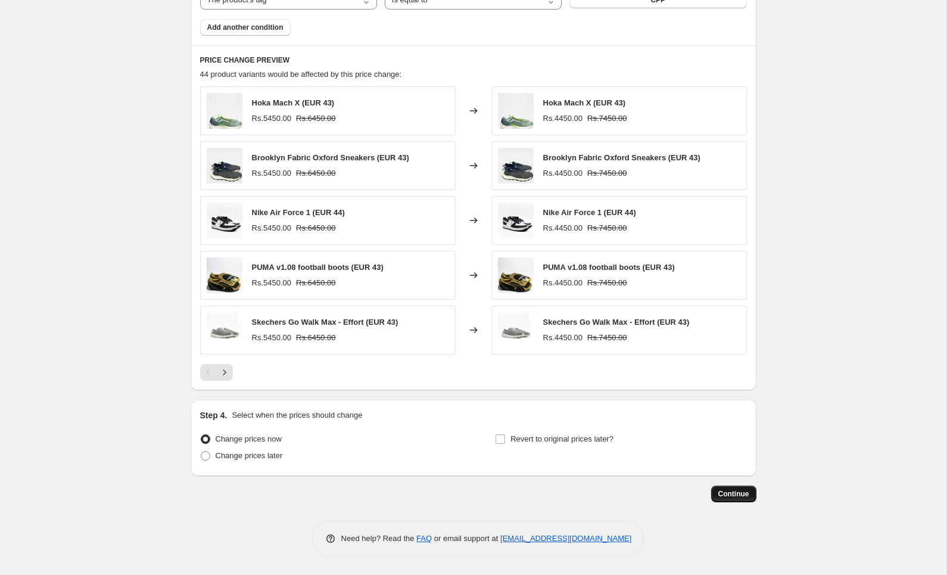
click at [721, 494] on span "Continue" at bounding box center [733, 494] width 31 height 10
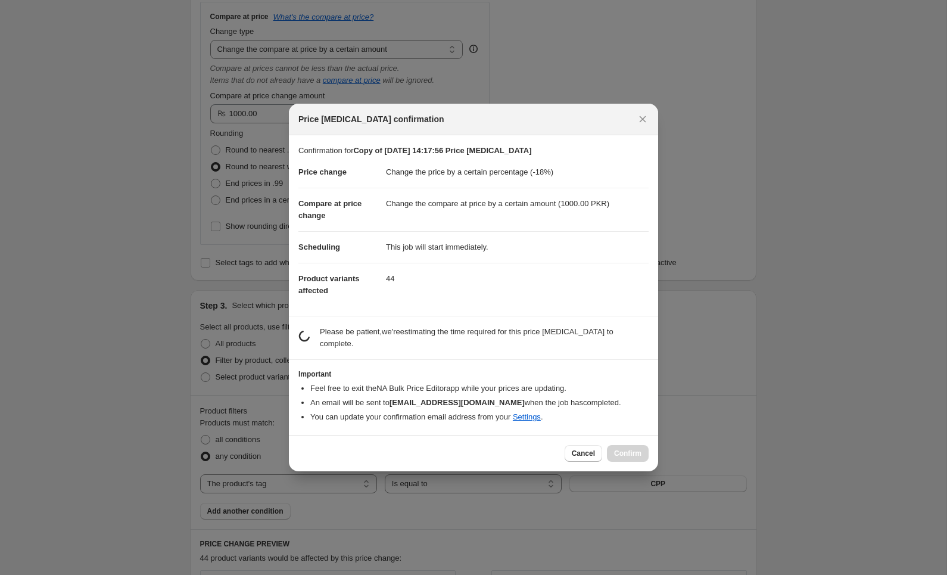
scroll to position [0, 0]
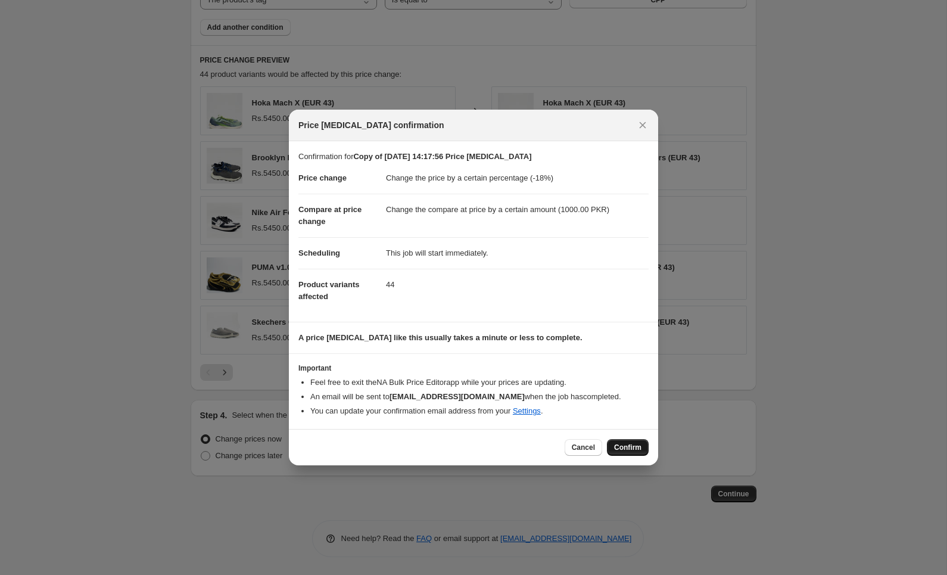
click at [644, 444] on button "Confirm" at bounding box center [628, 447] width 42 height 17
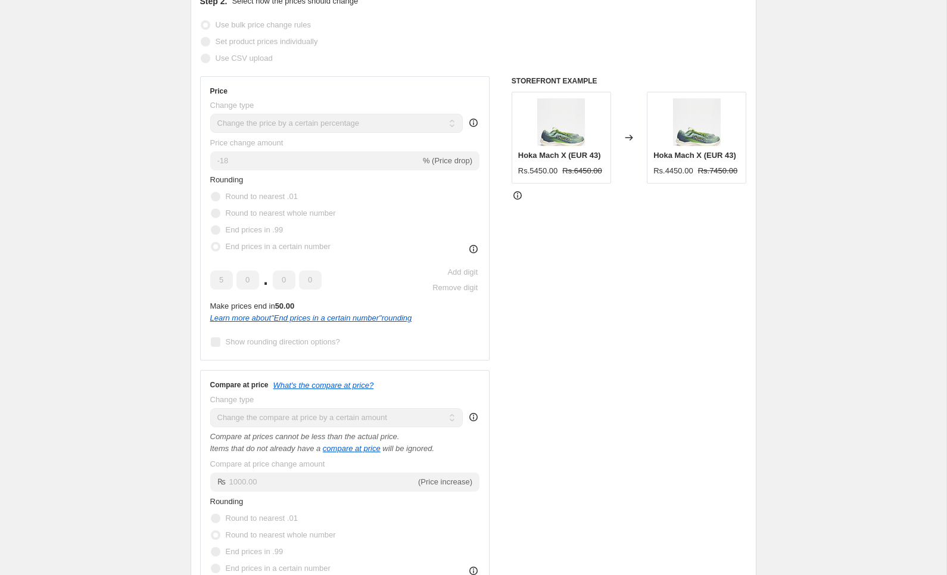
scroll to position [112, 0]
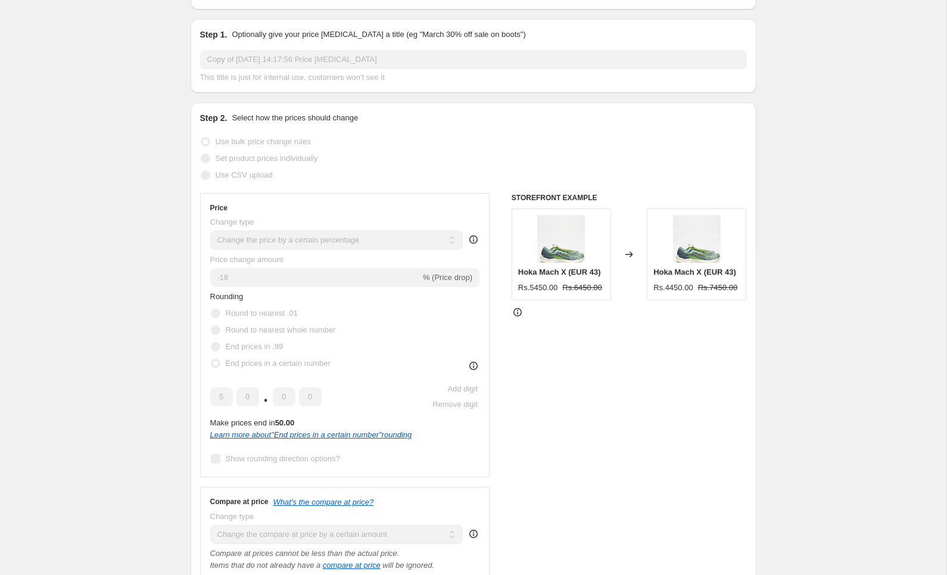
select select "percentage"
select select "by"
select select "tag"
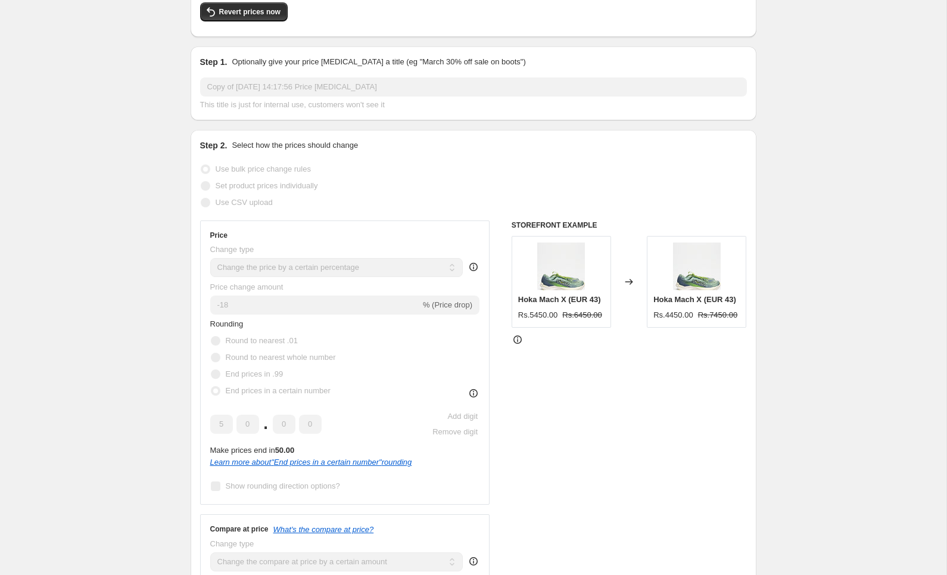
scroll to position [0, 0]
